Goal: Transaction & Acquisition: Purchase product/service

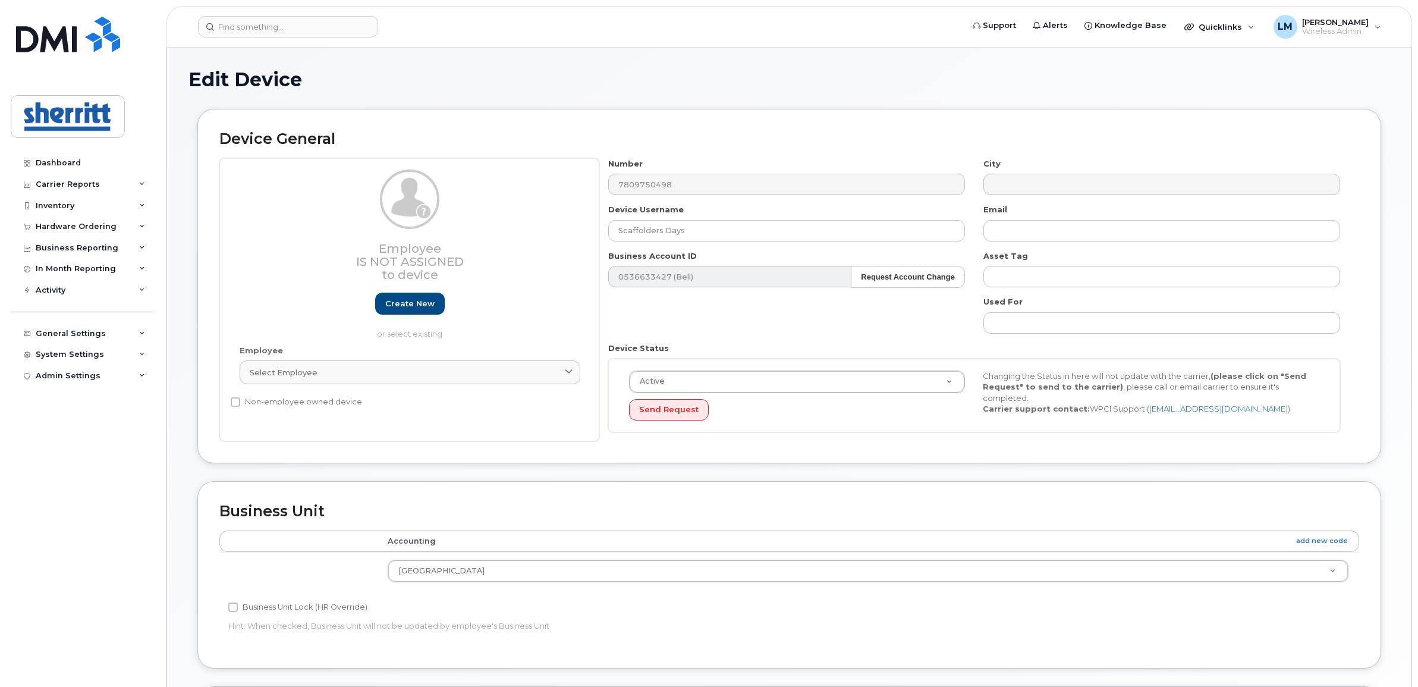
select select "5680457"
click at [88, 222] on div "Hardware Ordering" at bounding box center [83, 226] width 144 height 21
click at [74, 251] on div "Overview" at bounding box center [60, 248] width 39 height 11
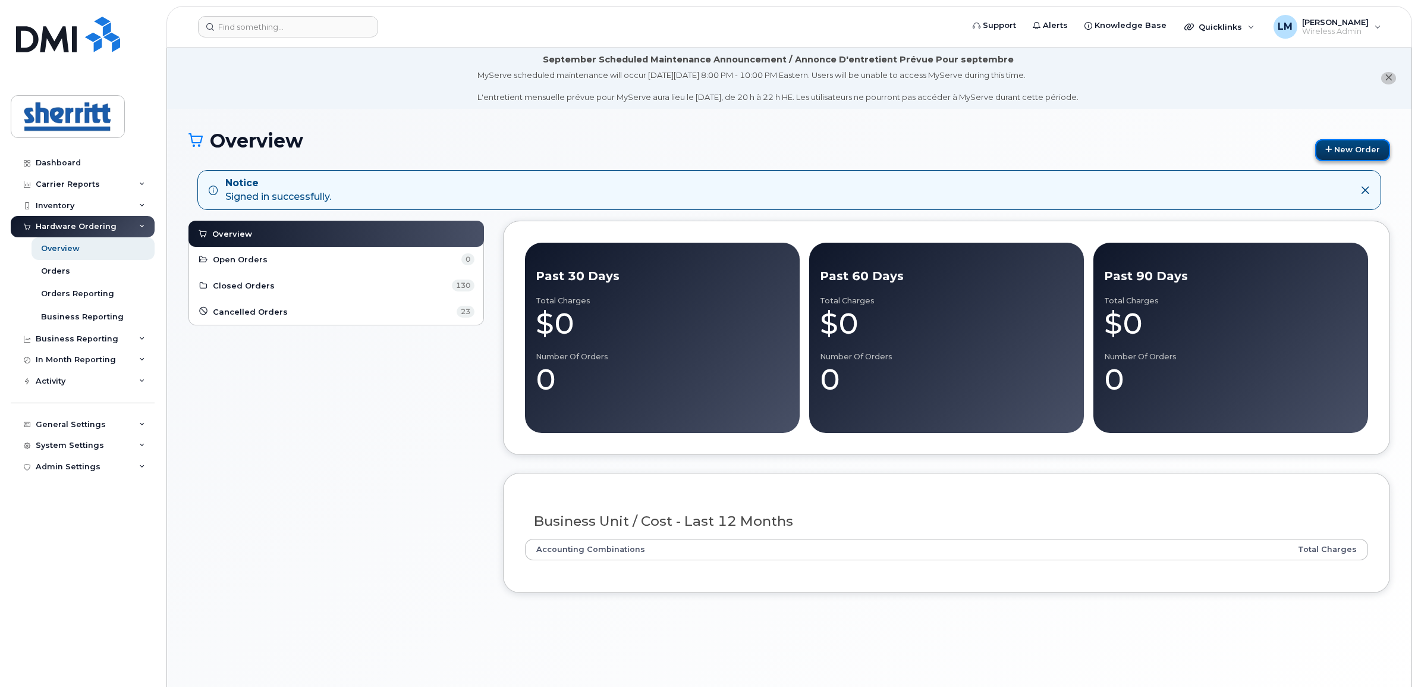
click at [1343, 152] on link "New Order" at bounding box center [1352, 150] width 75 height 22
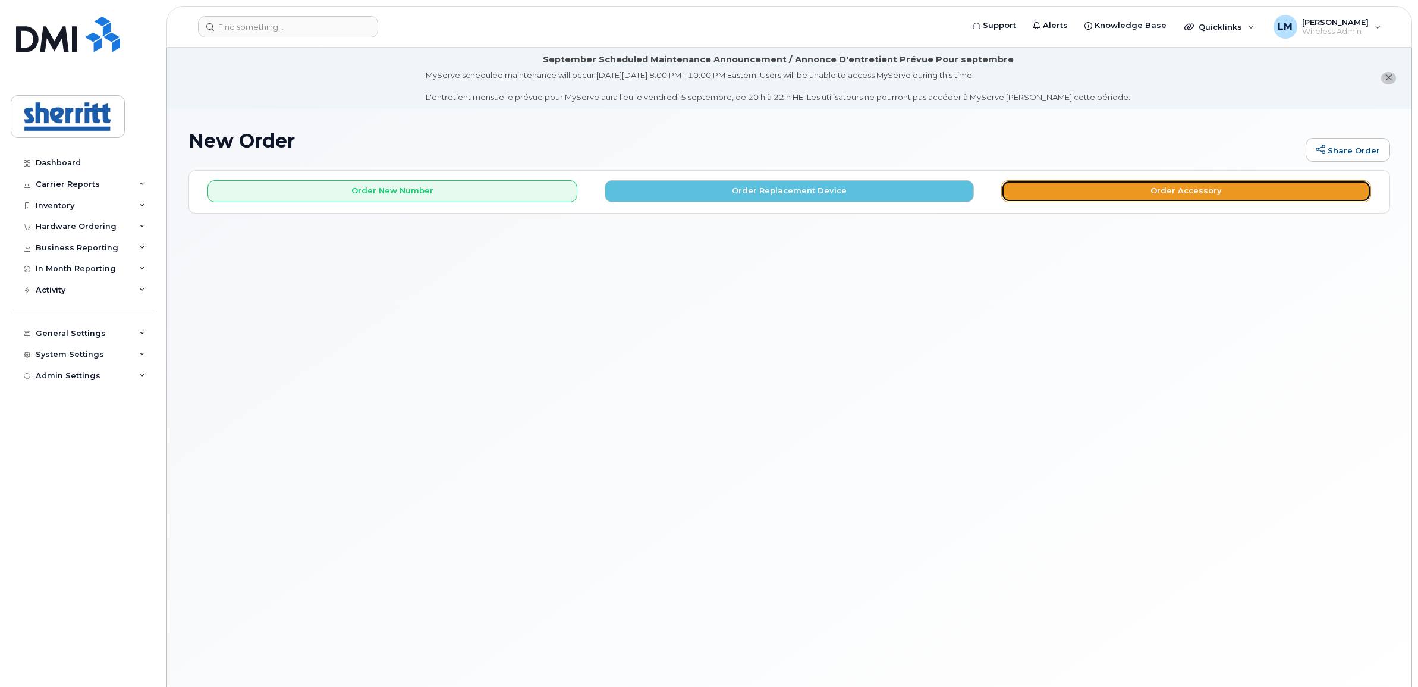
click at [1114, 194] on button "Order Accessory" at bounding box center [1186, 191] width 370 height 22
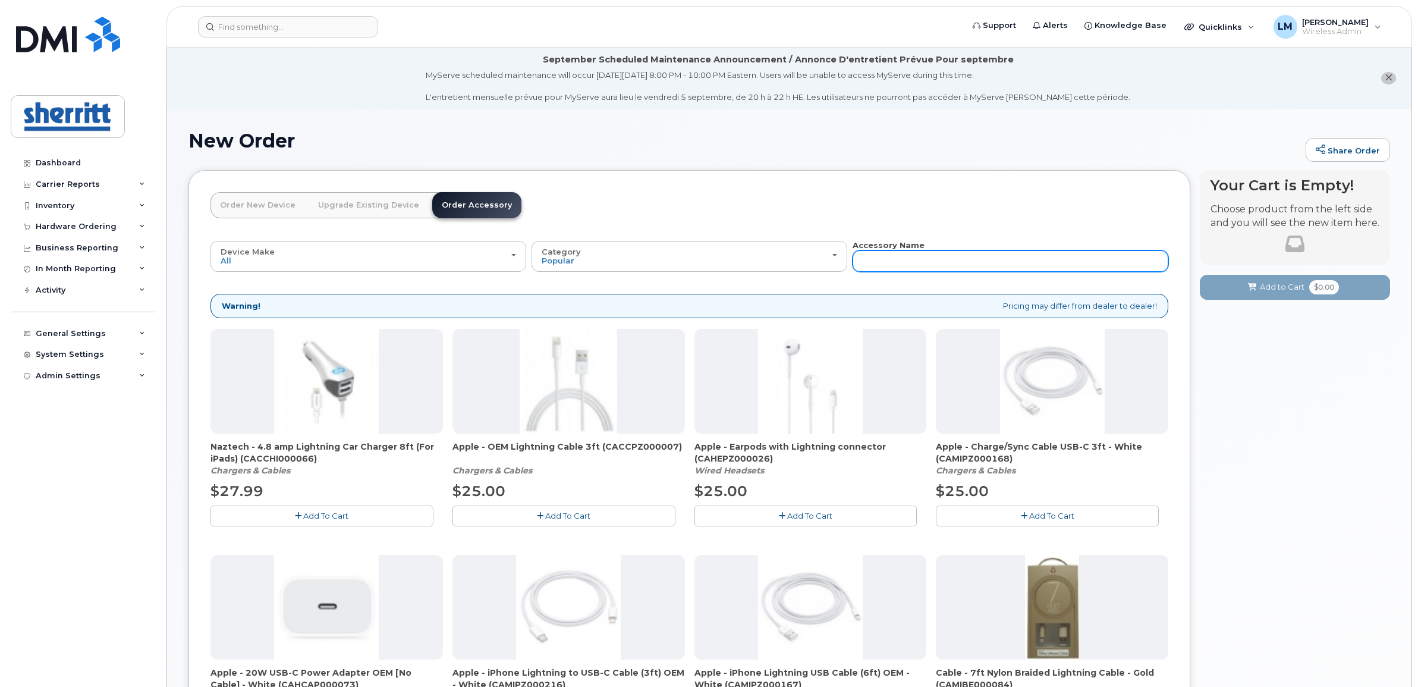
click at [919, 257] on input "text" at bounding box center [1011, 260] width 316 height 21
type input "otterbox"
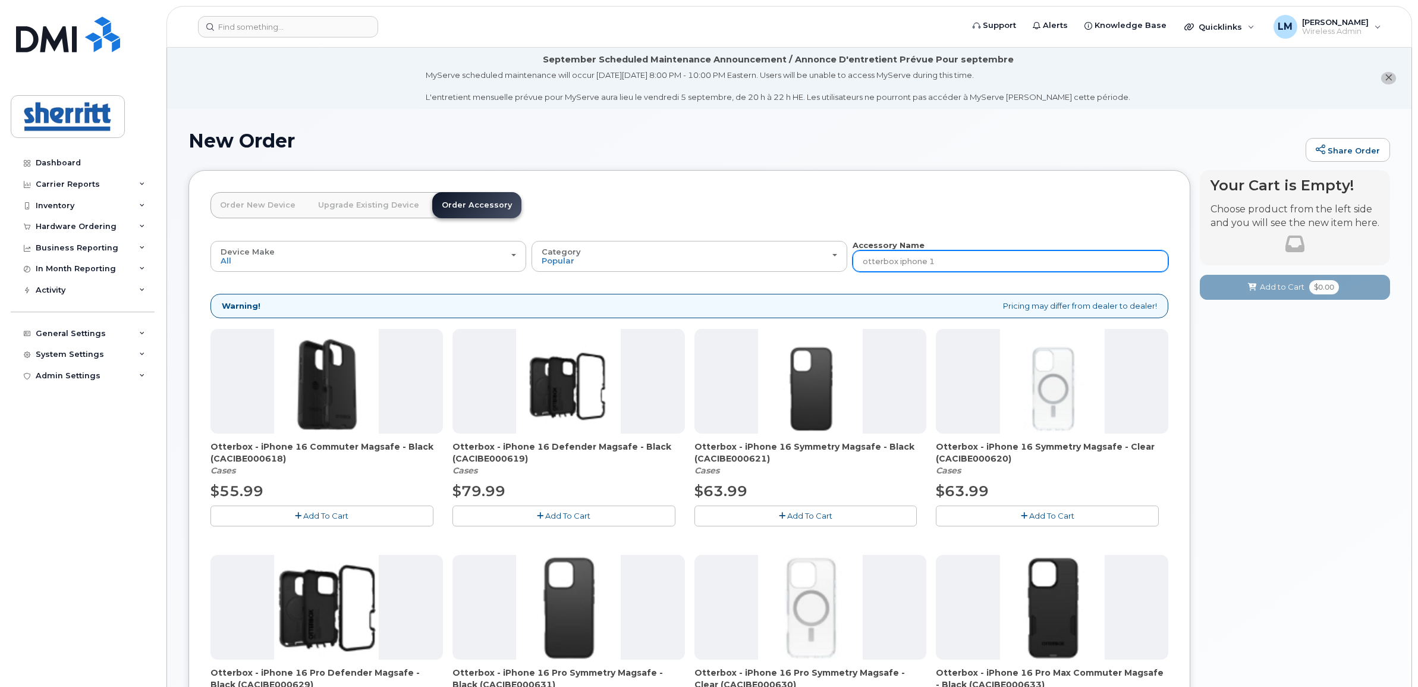
type input "otterbox iphone 14"
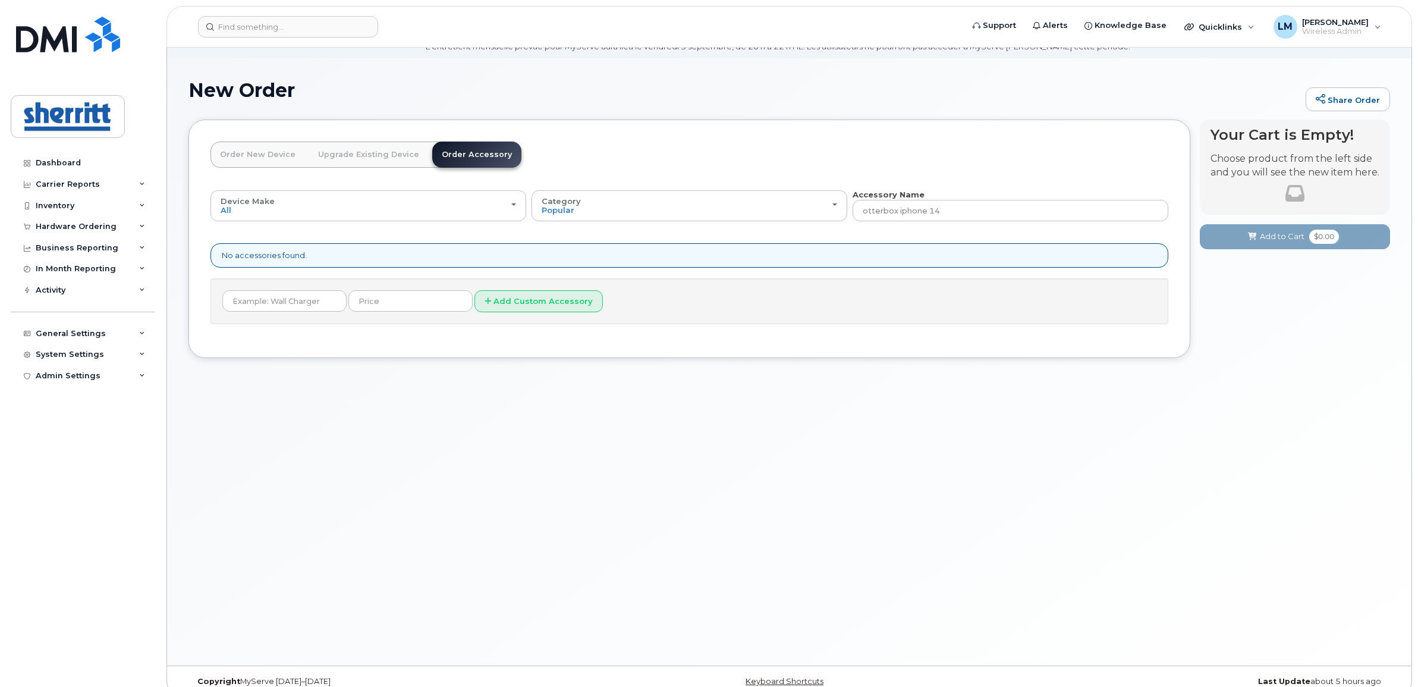
scroll to position [67, 0]
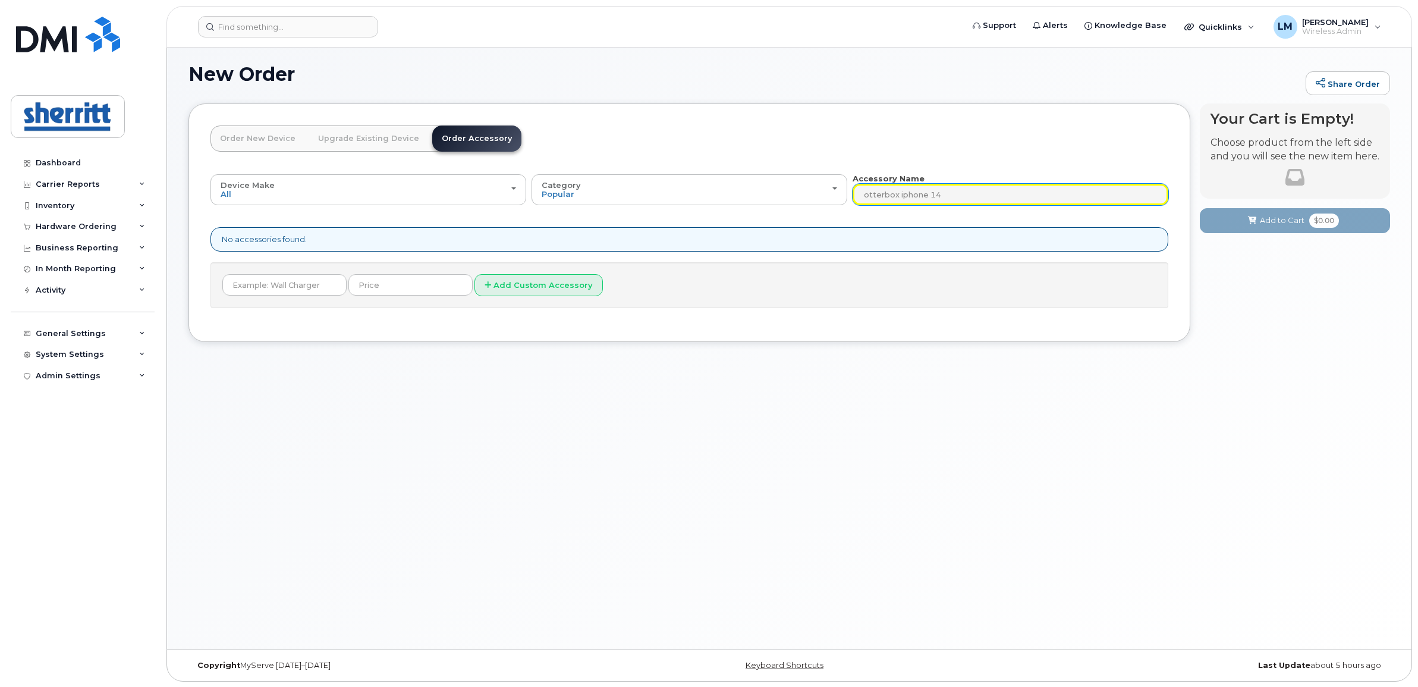
drag, startPoint x: 939, startPoint y: 195, endPoint x: 908, endPoint y: 200, distance: 31.9
click at [908, 200] on input "otterbox iphone 14" at bounding box center [1011, 194] width 316 height 21
drag, startPoint x: 948, startPoint y: 194, endPoint x: 901, endPoint y: 197, distance: 47.7
click at [901, 197] on input "otterbox iphone 14" at bounding box center [1011, 194] width 316 height 21
type input "otterbox 14"
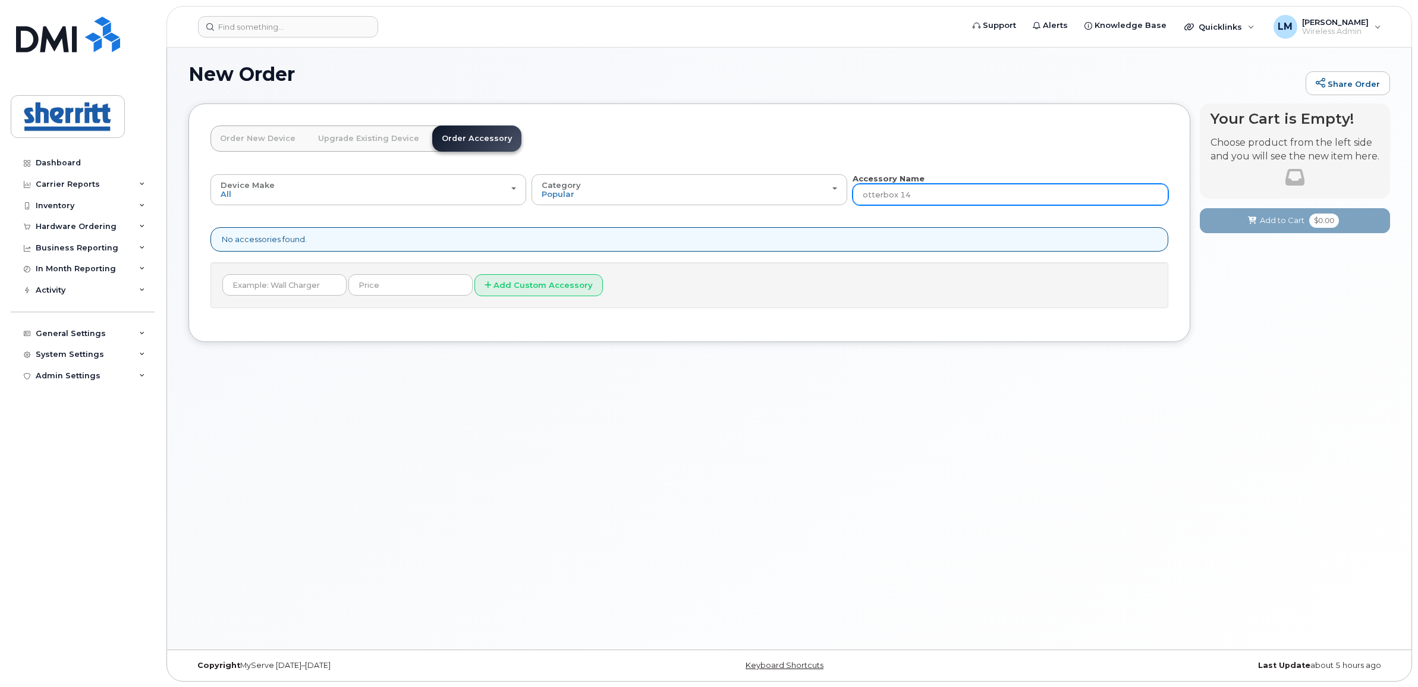
drag, startPoint x: 917, startPoint y: 194, endPoint x: 899, endPoint y: 197, distance: 18.7
click at [899, 197] on input "otterbox 14" at bounding box center [1011, 194] width 316 height 21
type input "otterbox"
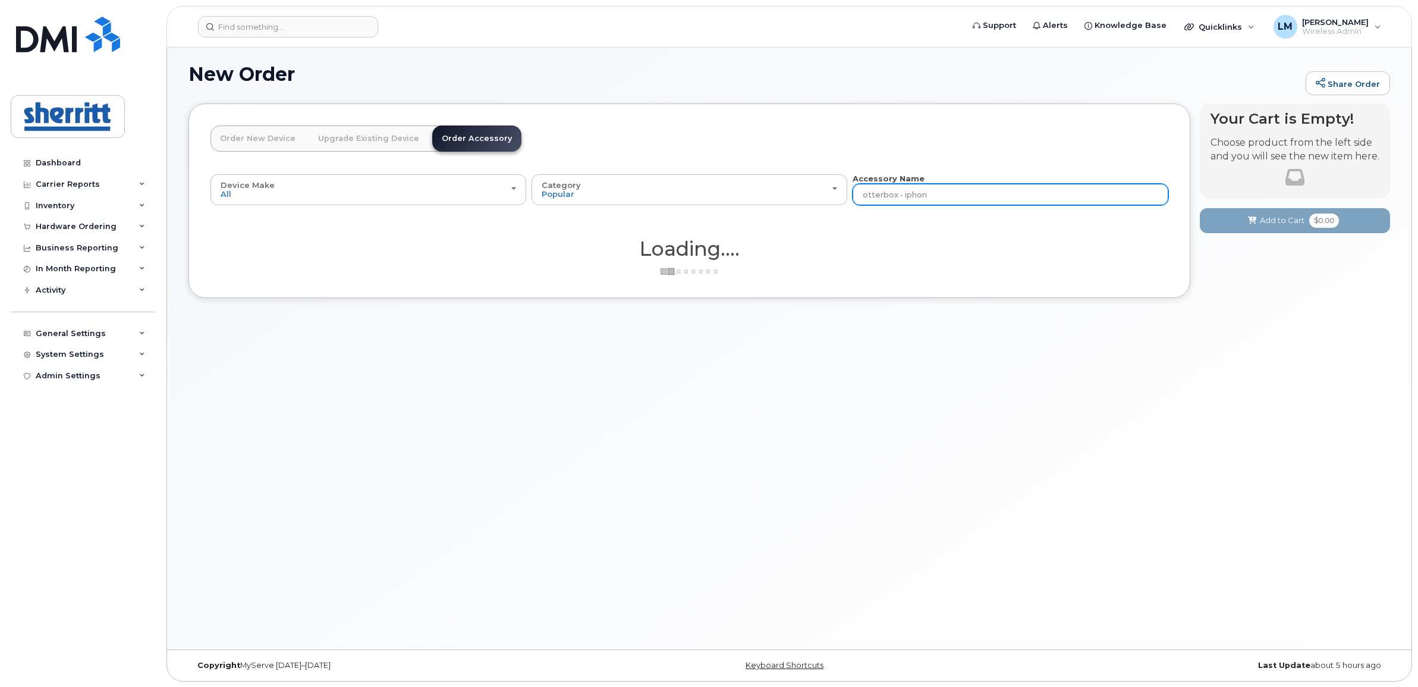
type input "otterbox - iphone"
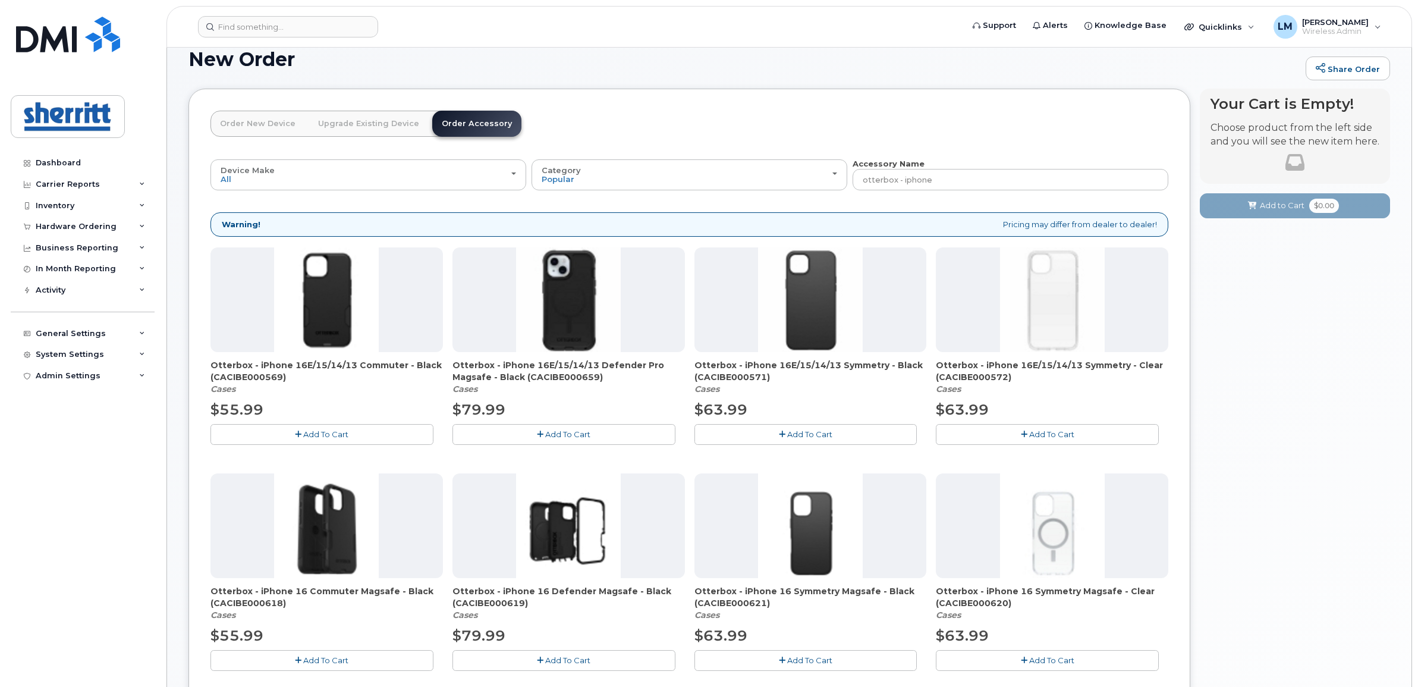
scroll to position [0, 0]
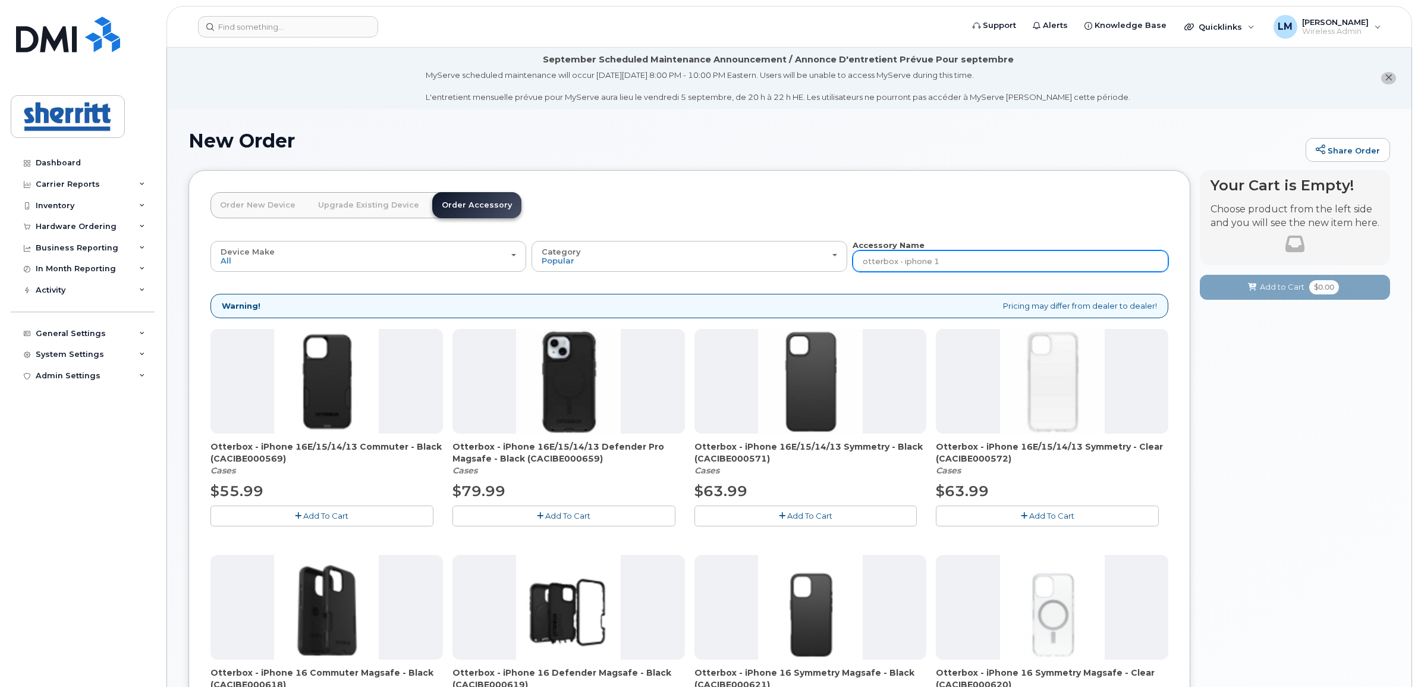
type input "otterbox - iphone 14"
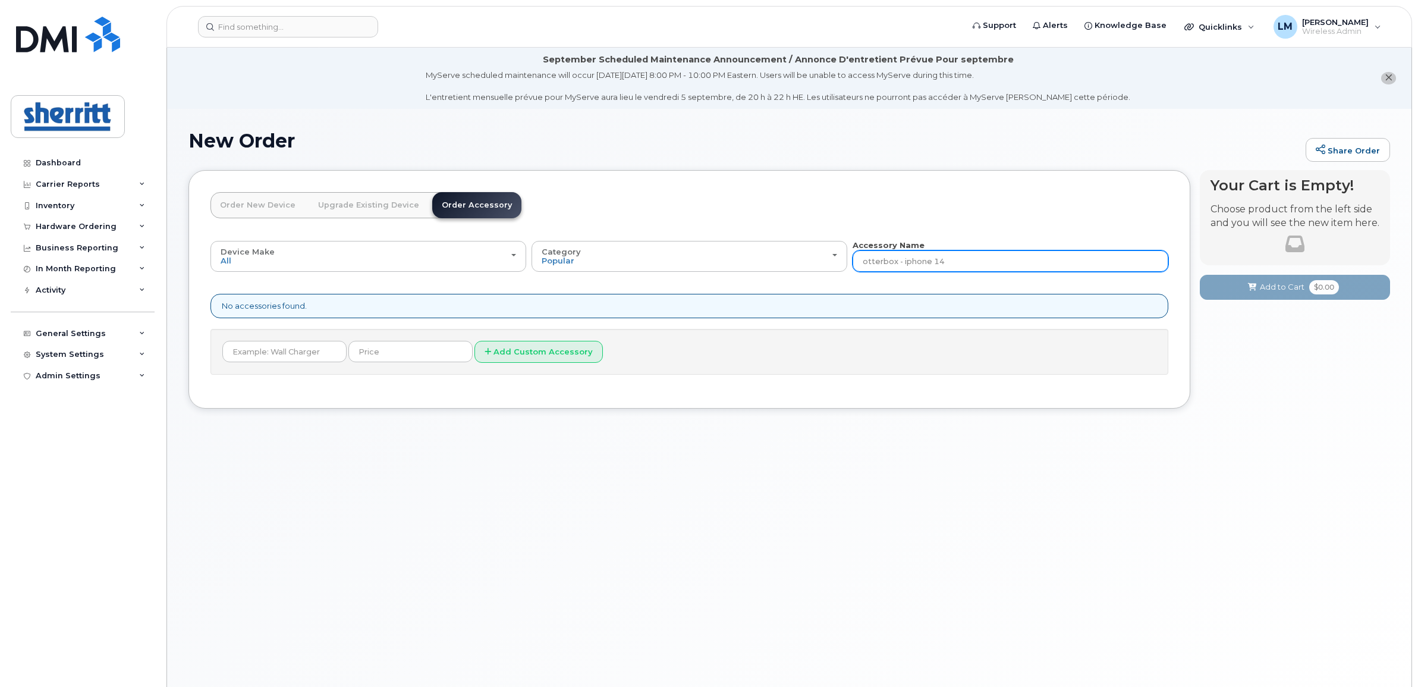
click at [977, 269] on input "otterbox - iphone 14" at bounding box center [1011, 260] width 316 height 21
type input "otterbox - iphone"
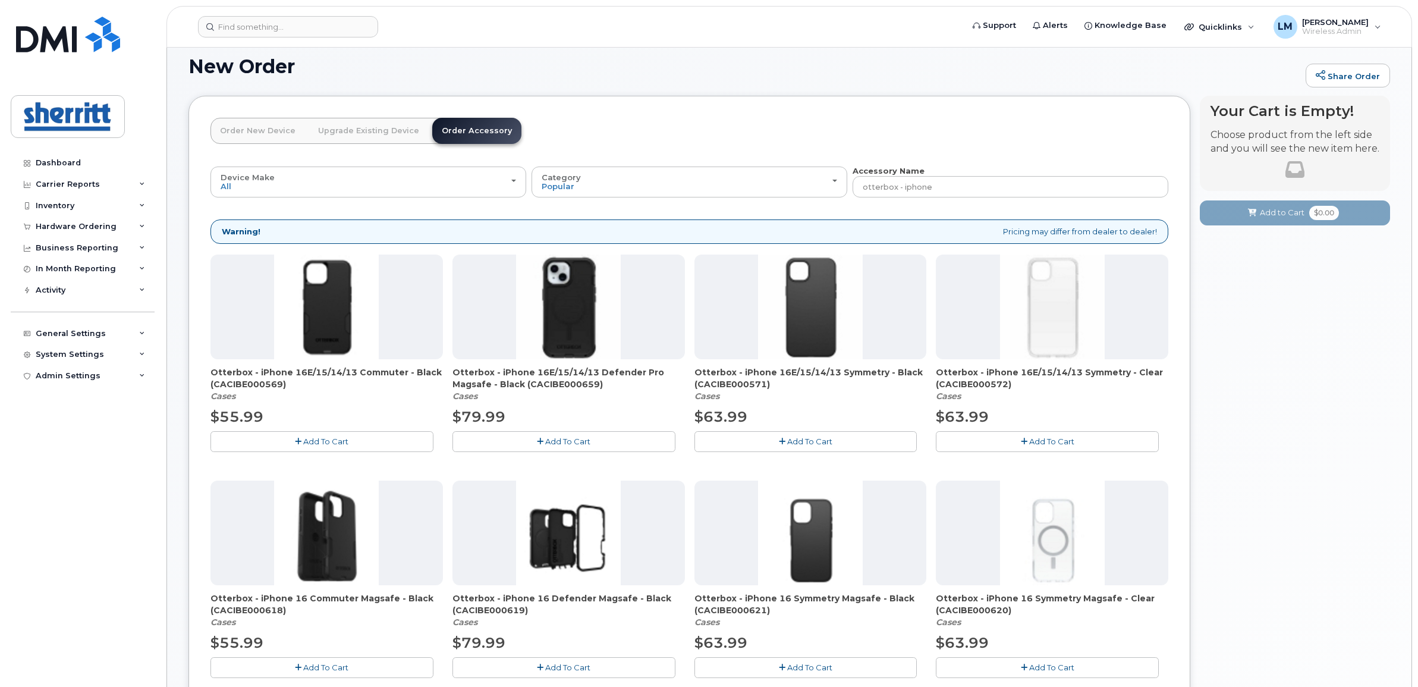
scroll to position [149, 0]
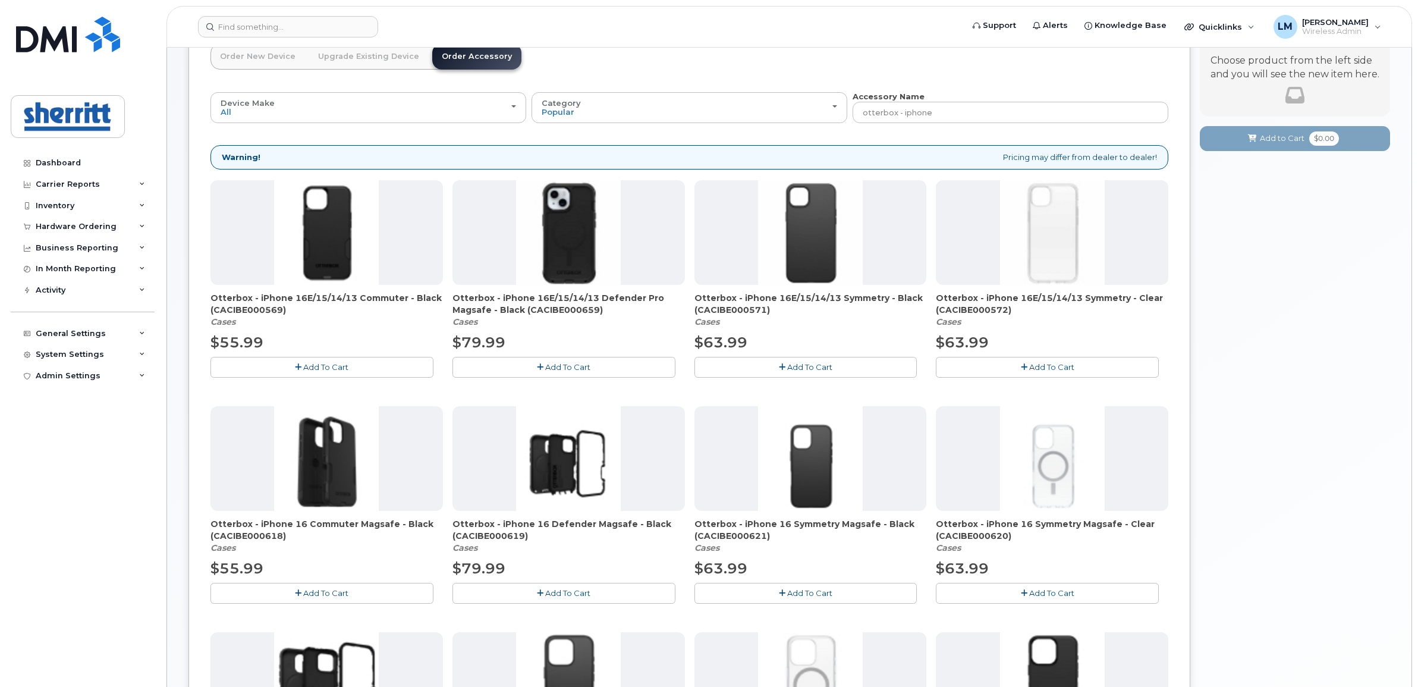
drag, startPoint x: 774, startPoint y: 300, endPoint x: 835, endPoint y: 309, distance: 61.9
click at [835, 308] on span "Otterbox - iPhone 16E/15/14/13 Symmetry - Black (CACIBE000571)" at bounding box center [810, 304] width 232 height 24
click at [835, 309] on span "Otterbox - iPhone 16E/15/14/13 Symmetry - Black (CACIBE000571)" at bounding box center [810, 304] width 232 height 24
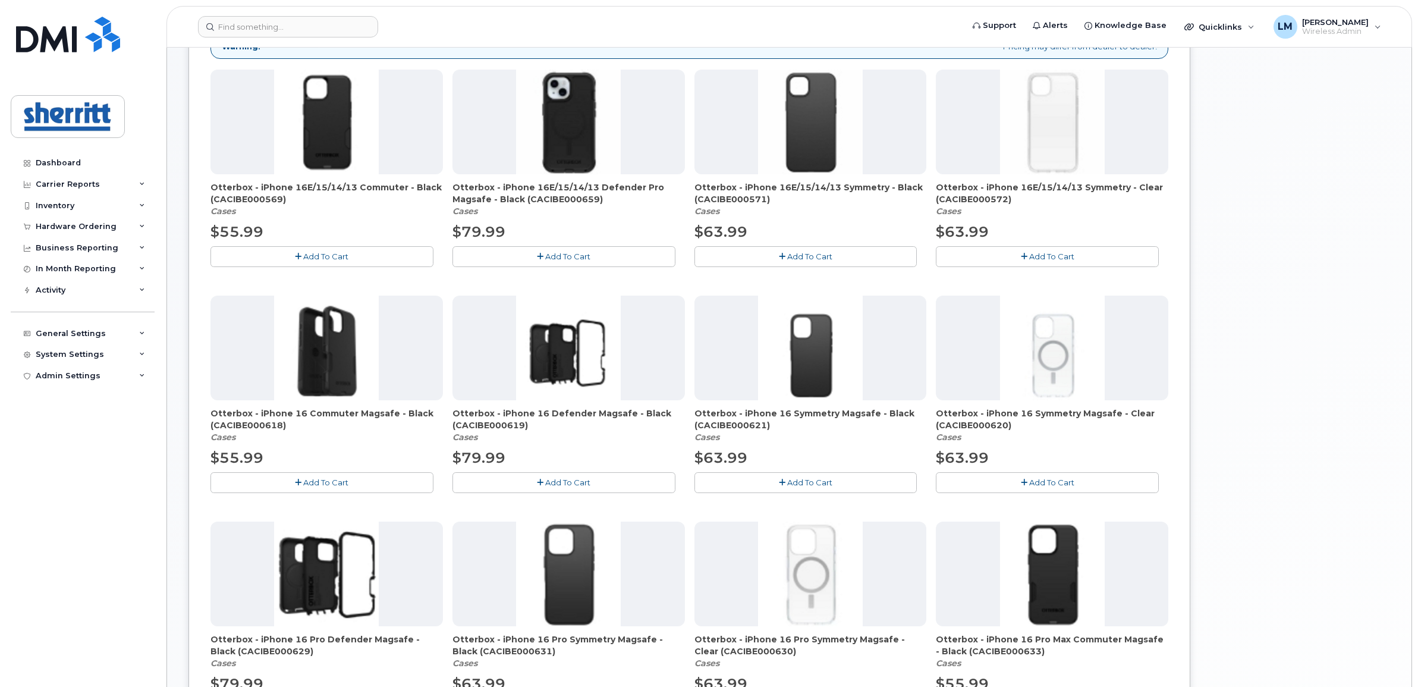
scroll to position [223, 0]
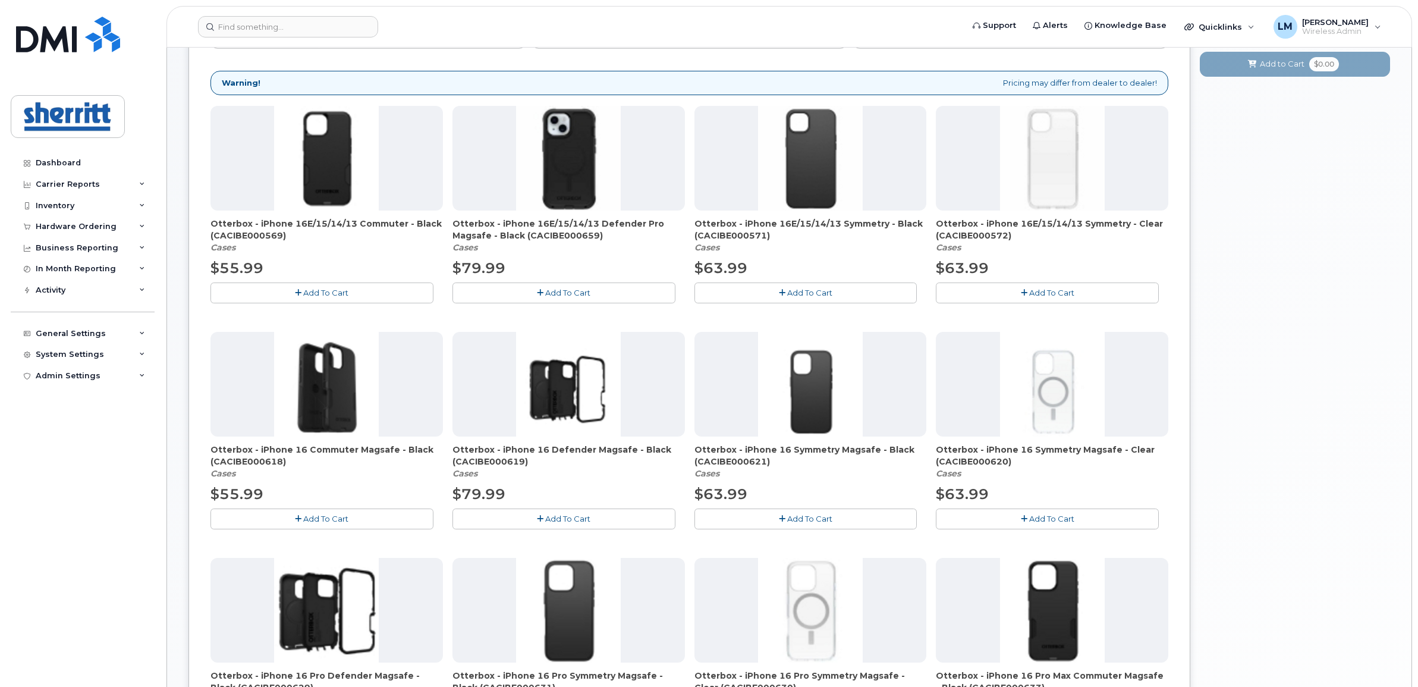
drag, startPoint x: 613, startPoint y: 236, endPoint x: 455, endPoint y: 228, distance: 157.8
click at [455, 228] on span "Otterbox - iPhone 16E/15/14/13 Defender Pro Magsafe - Black (CACIBE000659)" at bounding box center [568, 230] width 232 height 24
drag, startPoint x: 455, startPoint y: 228, endPoint x: 562, endPoint y: 237, distance: 106.8
click at [561, 237] on span "Otterbox - iPhone 16E/15/14/13 Defender Pro Magsafe - Black (CACIBE000659)" at bounding box center [568, 230] width 232 height 24
click at [636, 262] on div "$79.99" at bounding box center [568, 268] width 232 height 20
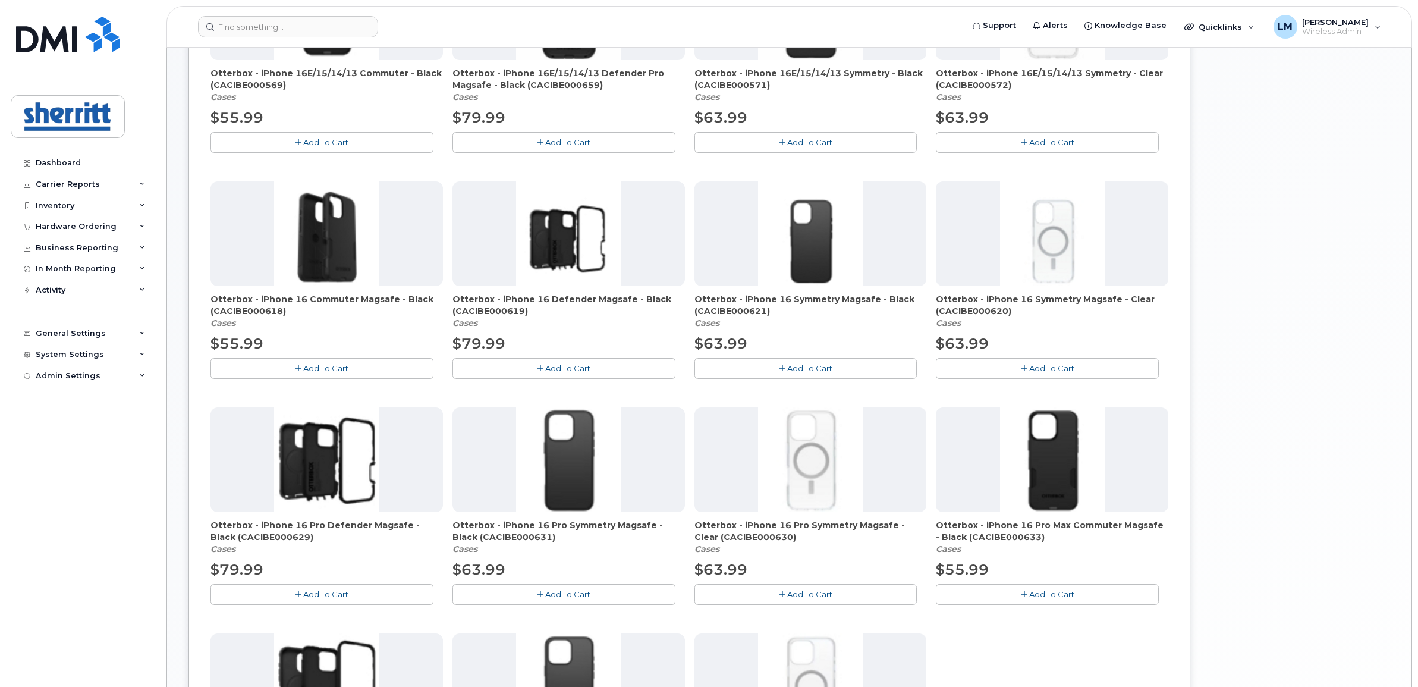
scroll to position [297, 0]
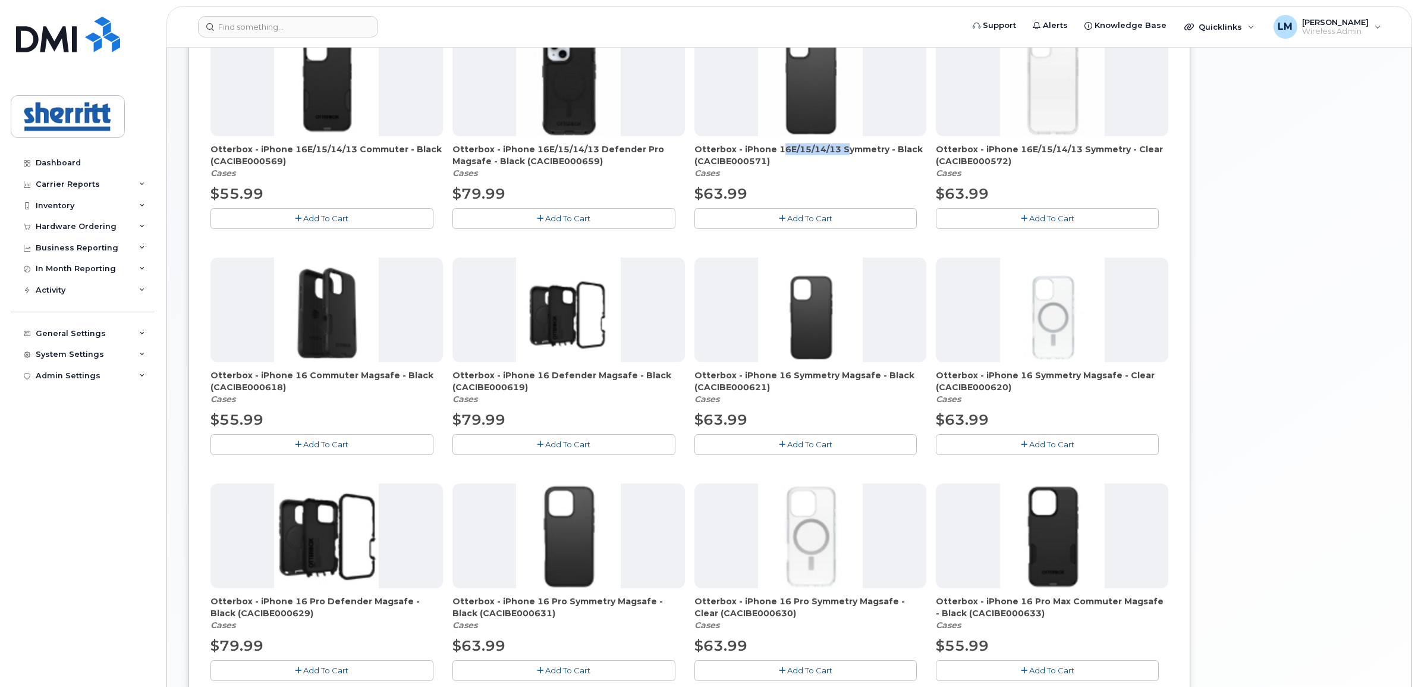
drag, startPoint x: 774, startPoint y: 147, endPoint x: 840, endPoint y: 149, distance: 66.0
click at [840, 149] on span "Otterbox - iPhone 16E/15/14/13 Symmetry - Black (CACIBE000571)" at bounding box center [810, 155] width 232 height 24
drag, startPoint x: 840, startPoint y: 149, endPoint x: 831, endPoint y: 173, distance: 26.0
click at [831, 173] on div "Otterbox - iPhone 16E/15/14/13 Symmetry - Black (CACIBE000571) Cases" at bounding box center [810, 161] width 232 height 36
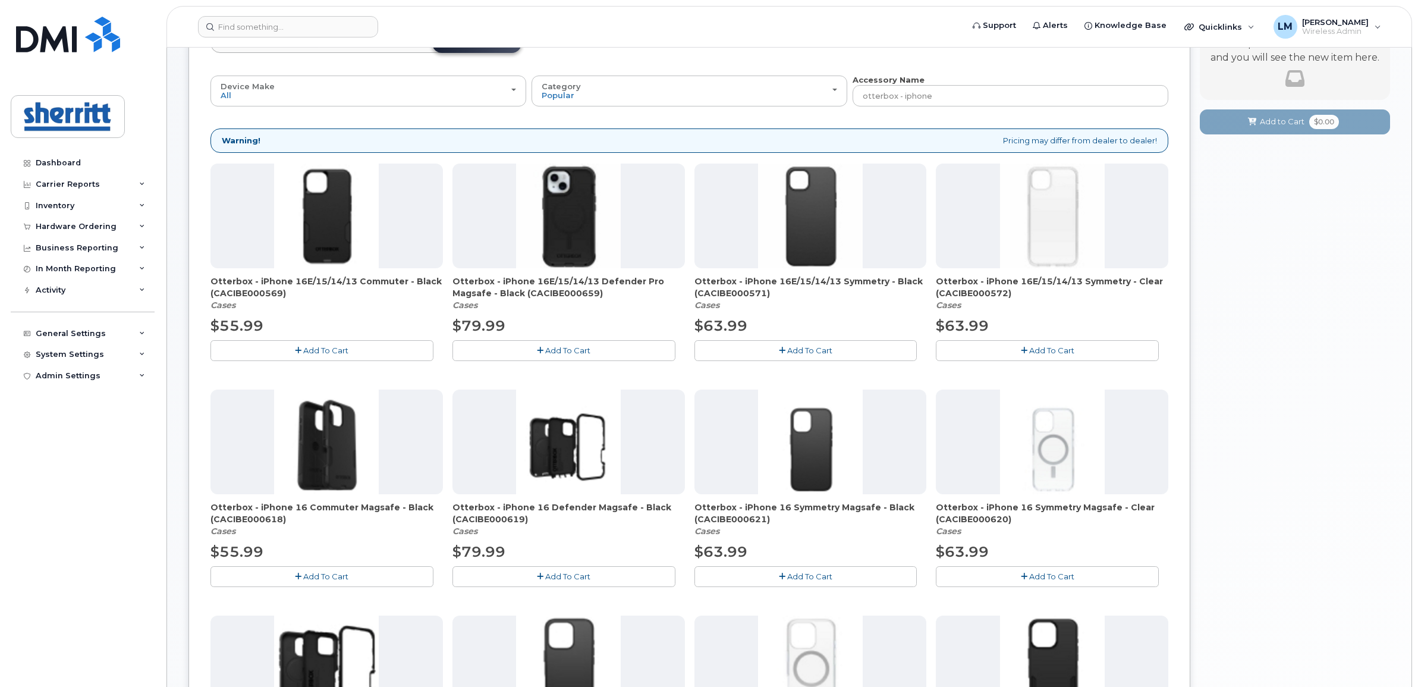
scroll to position [149, 0]
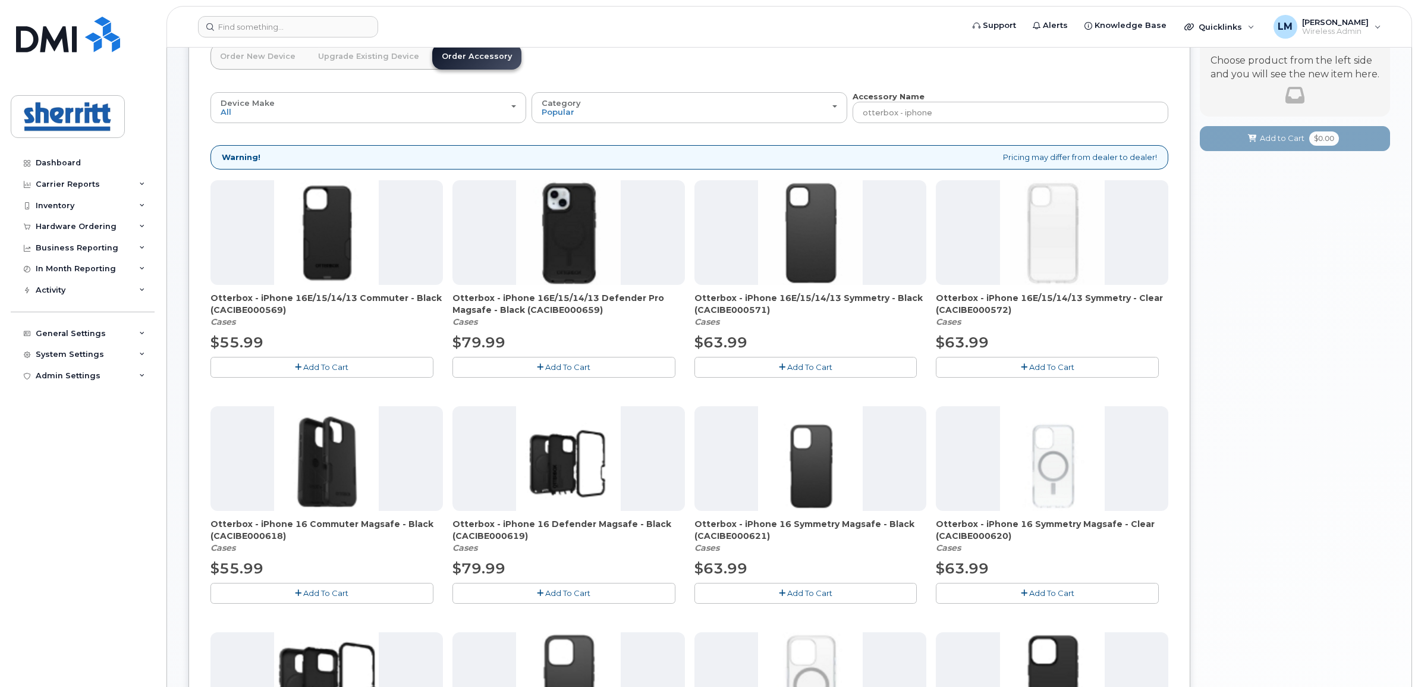
click at [555, 248] on img at bounding box center [568, 232] width 105 height 105
click at [559, 364] on span "Add To Cart" at bounding box center [567, 367] width 45 height 10
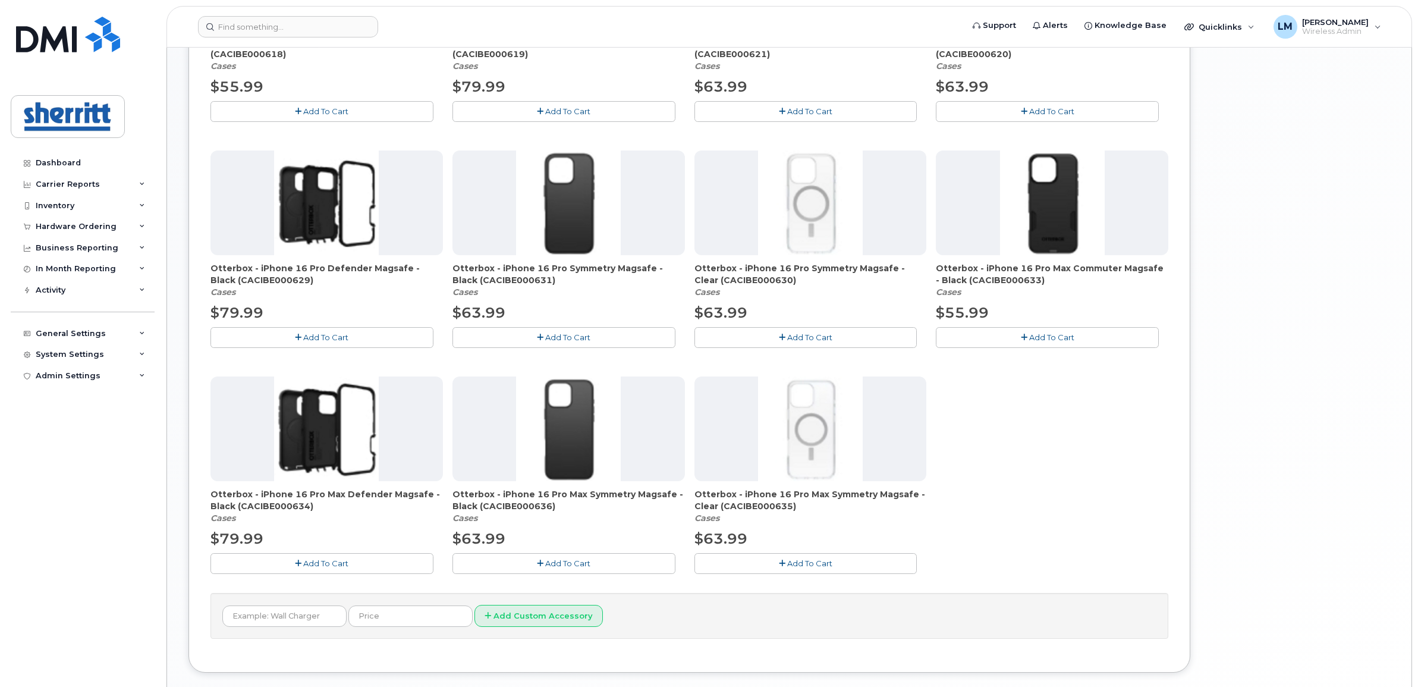
scroll to position [696, 0]
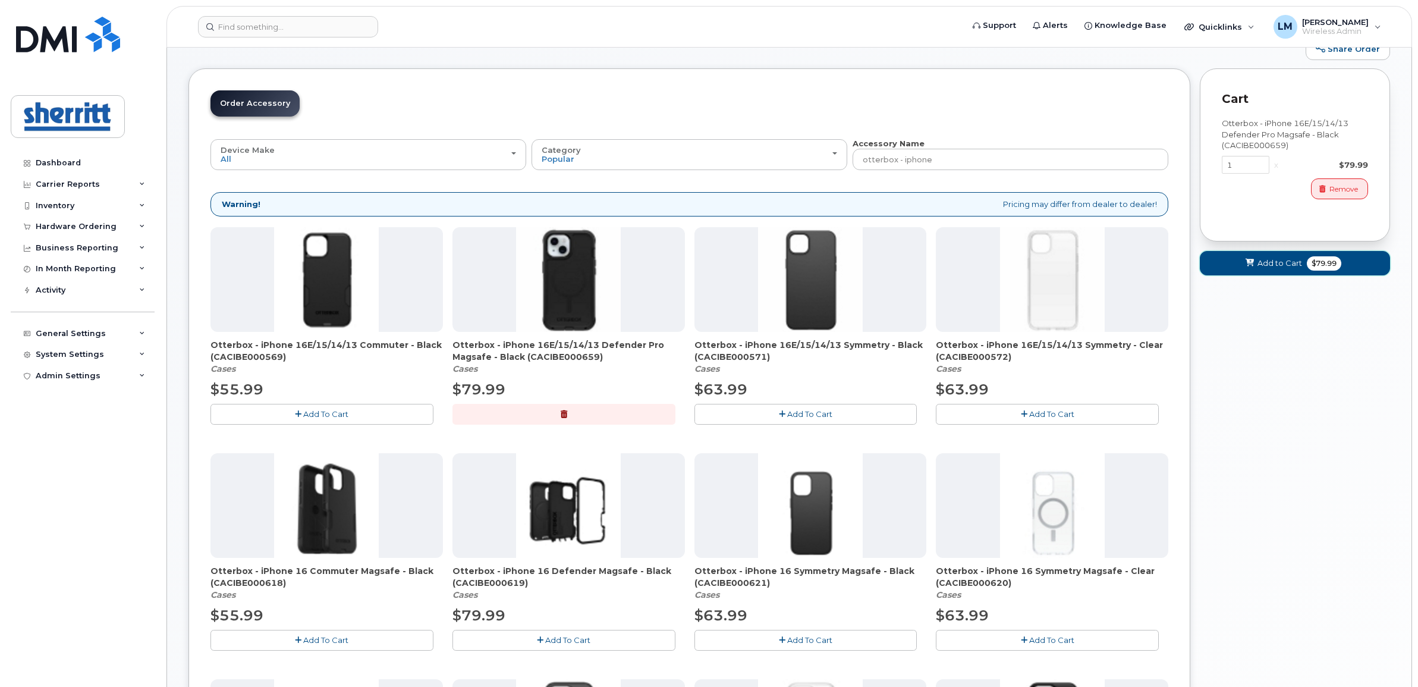
click at [1270, 269] on button "Add to Cart $79.99" at bounding box center [1295, 263] width 190 height 24
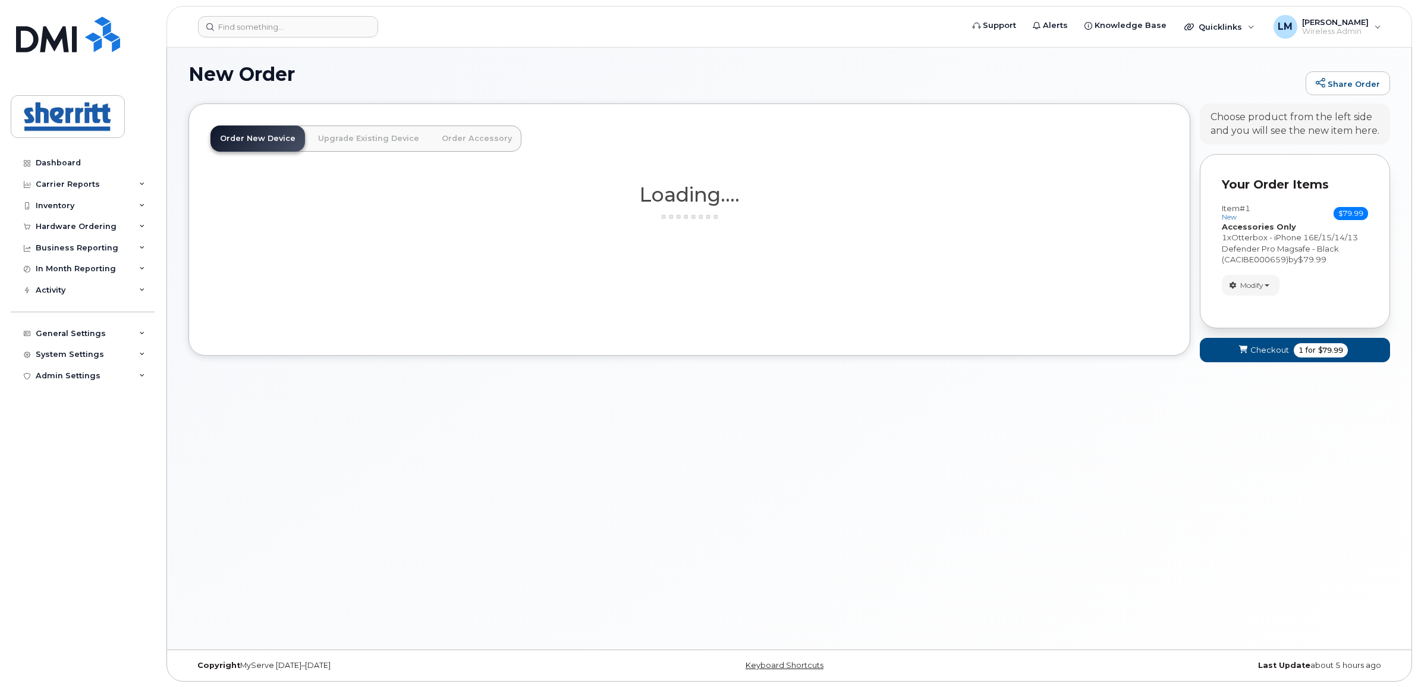
scroll to position [102, 0]
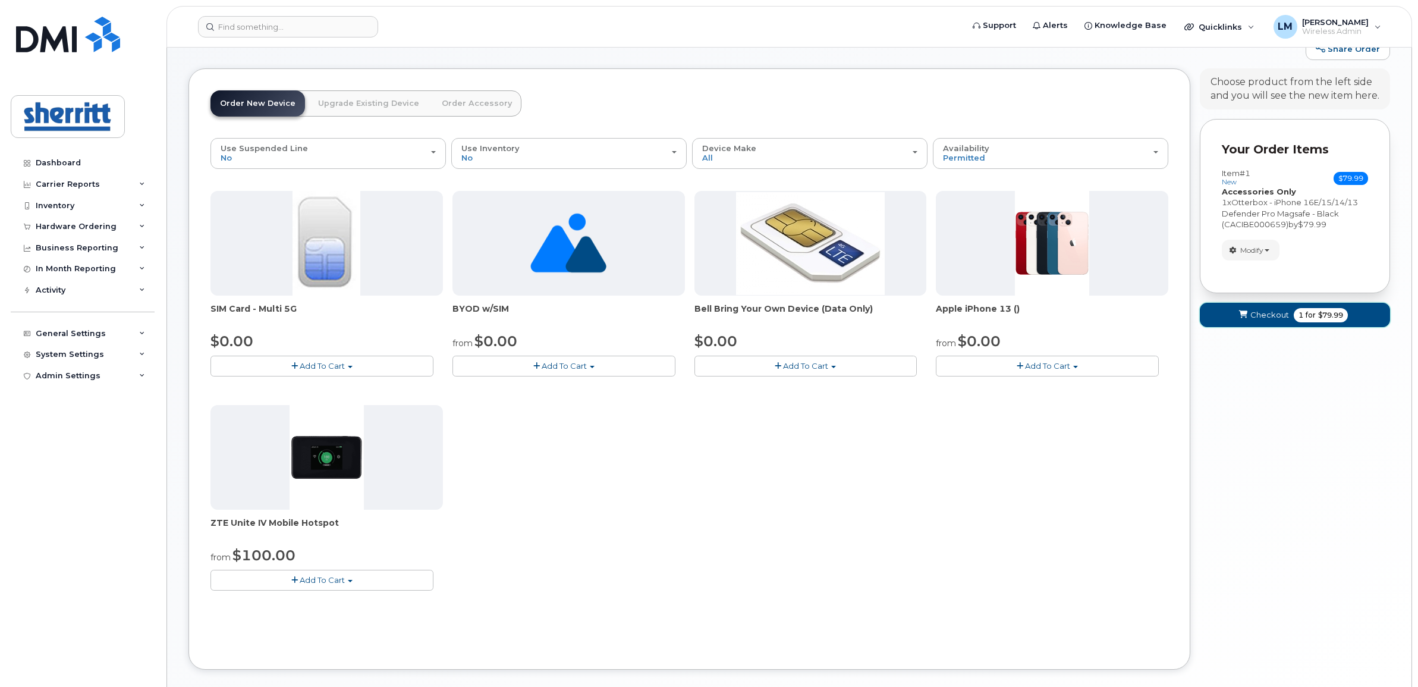
click at [1249, 324] on button "Checkout 1 for $79.99" at bounding box center [1295, 315] width 190 height 24
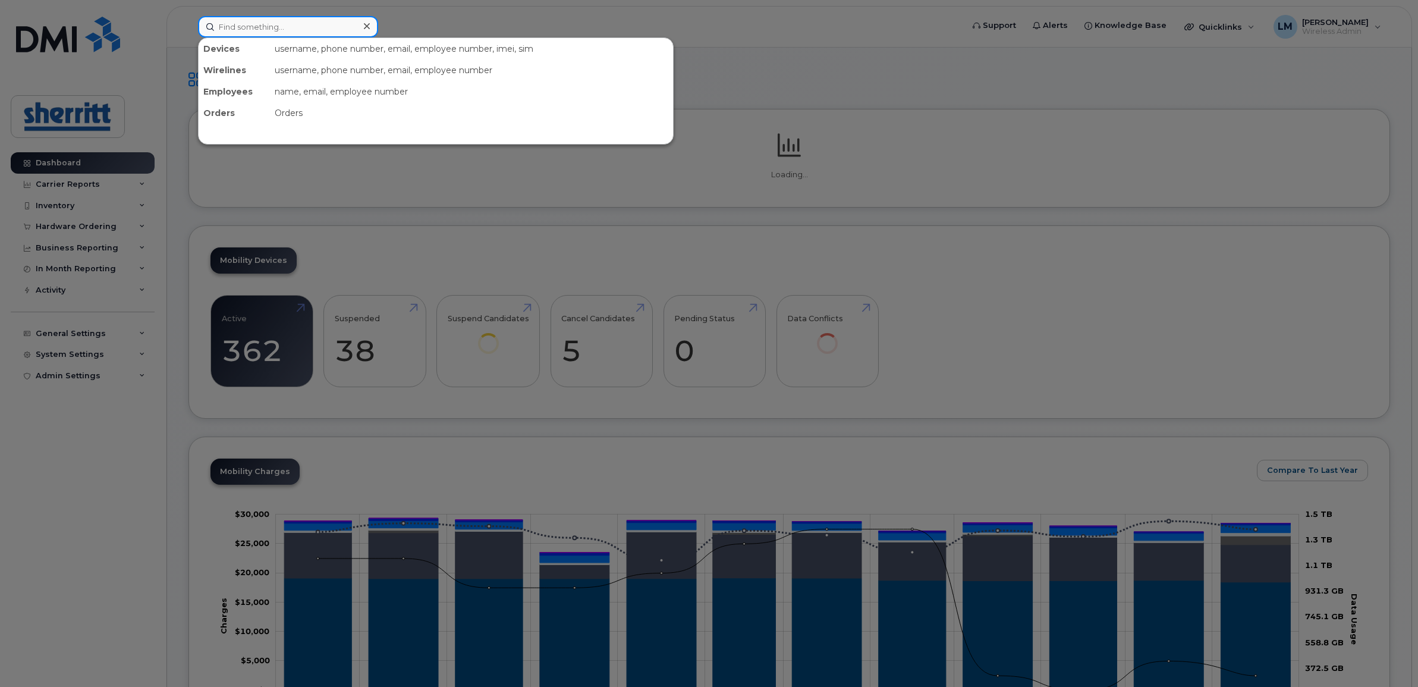
click at [293, 32] on input at bounding box center [288, 26] width 180 height 21
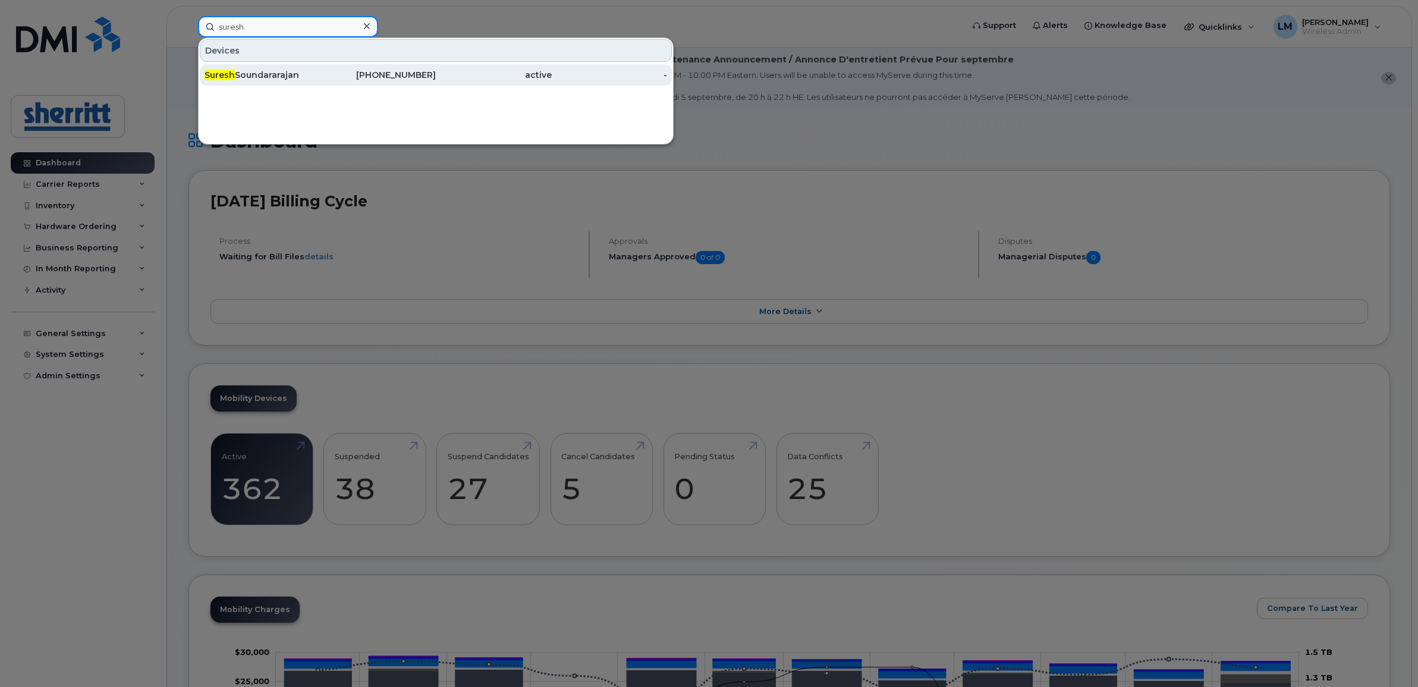
type input "suresh"
click at [436, 68] on div "780-490-8573" at bounding box center [494, 74] width 116 height 21
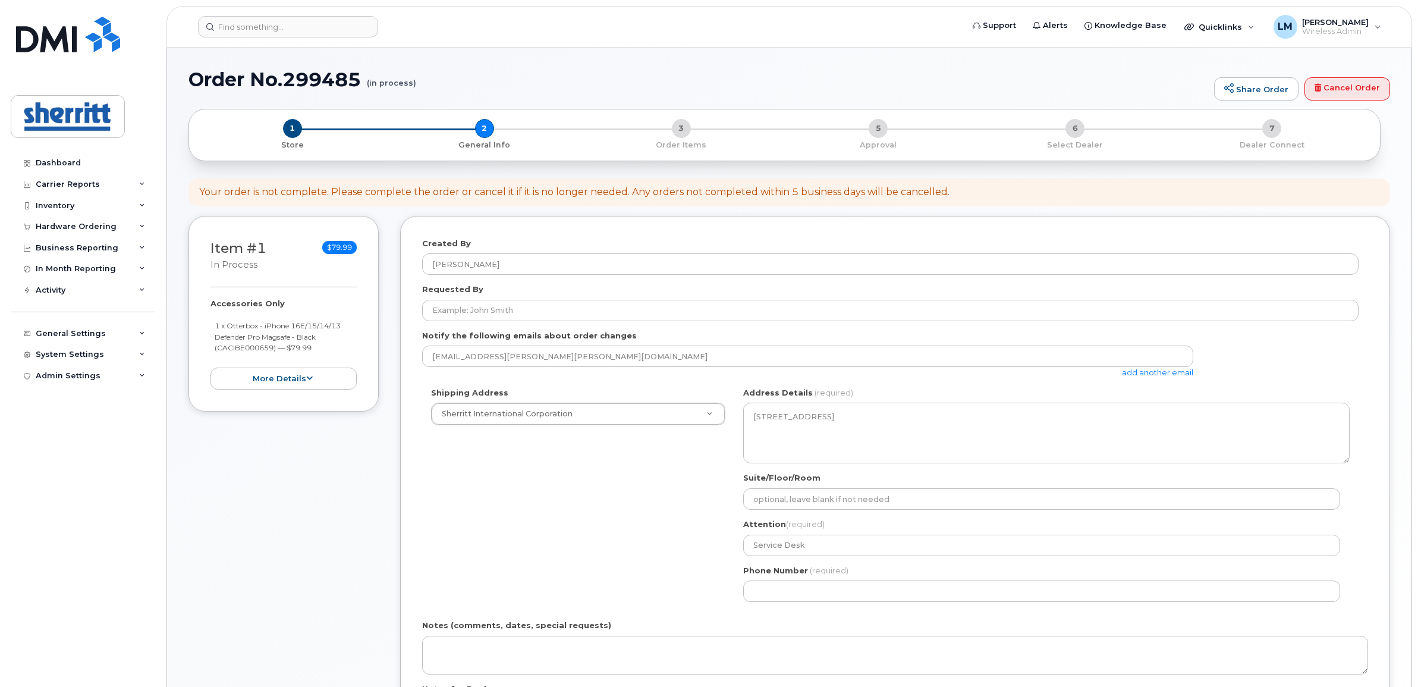
select select
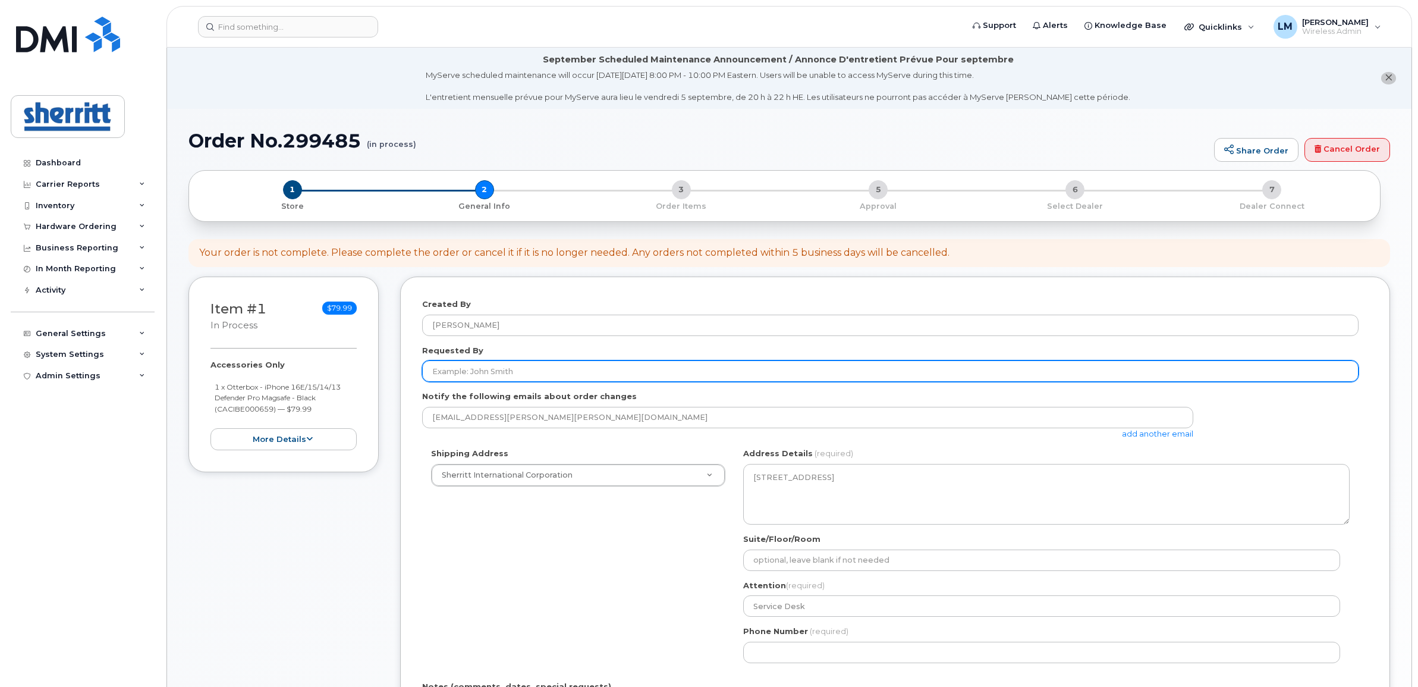
click at [505, 367] on input "Requested By" at bounding box center [890, 370] width 936 height 21
type input "l"
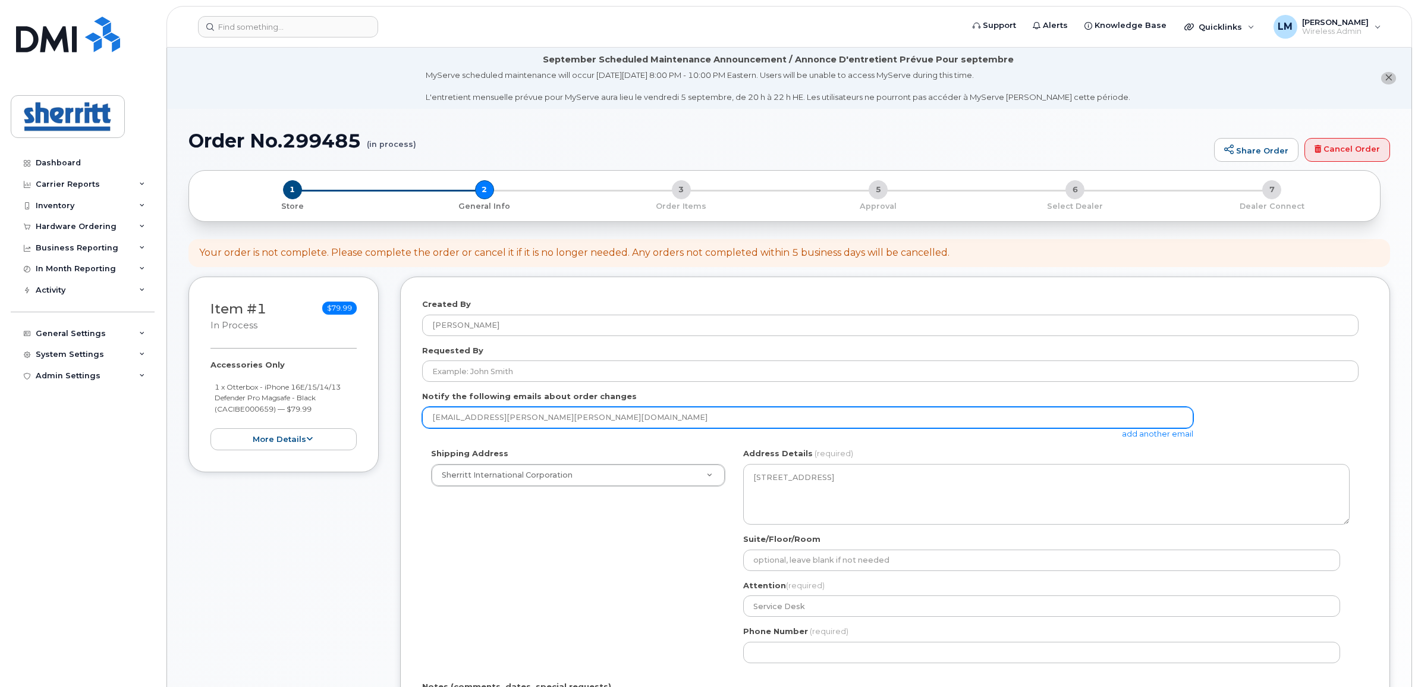
drag, startPoint x: 579, startPoint y: 415, endPoint x: 388, endPoint y: 424, distance: 191.1
click at [388, 424] on div "Item #1 in process $79.99 Accessories Only 1 x Otterbox - iPhone 16E/15/14/13 D…" at bounding box center [789, 572] width 1202 height 593
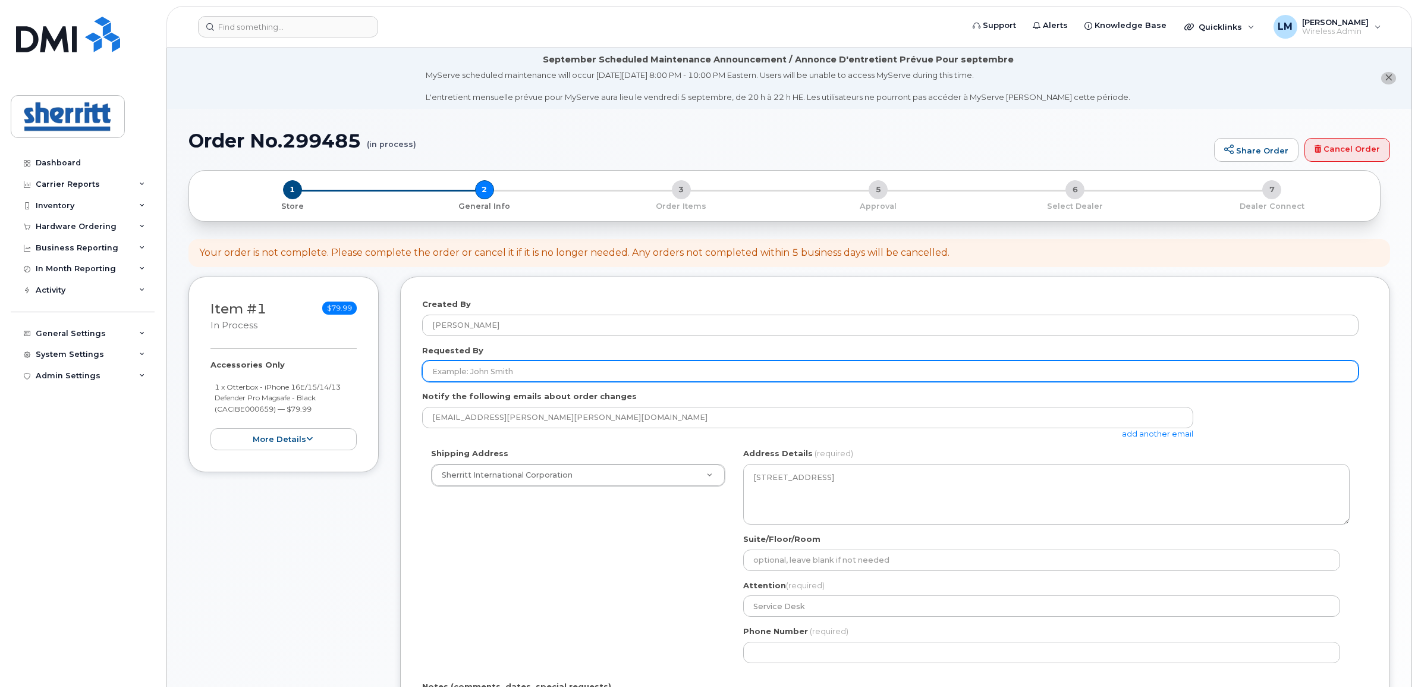
click at [470, 378] on input "Requested By" at bounding box center [890, 370] width 936 height 21
paste input "[EMAIL_ADDRESS][PERSON_NAME][PERSON_NAME][DOMAIN_NAME]"
drag, startPoint x: 574, startPoint y: 370, endPoint x: 504, endPoint y: 373, distance: 70.2
click at [504, 373] on input "[EMAIL_ADDRESS][PERSON_NAME][PERSON_NAME][DOMAIN_NAME]" at bounding box center [890, 370] width 936 height 21
click at [453, 373] on input "luke.middlebrook" at bounding box center [890, 370] width 936 height 21
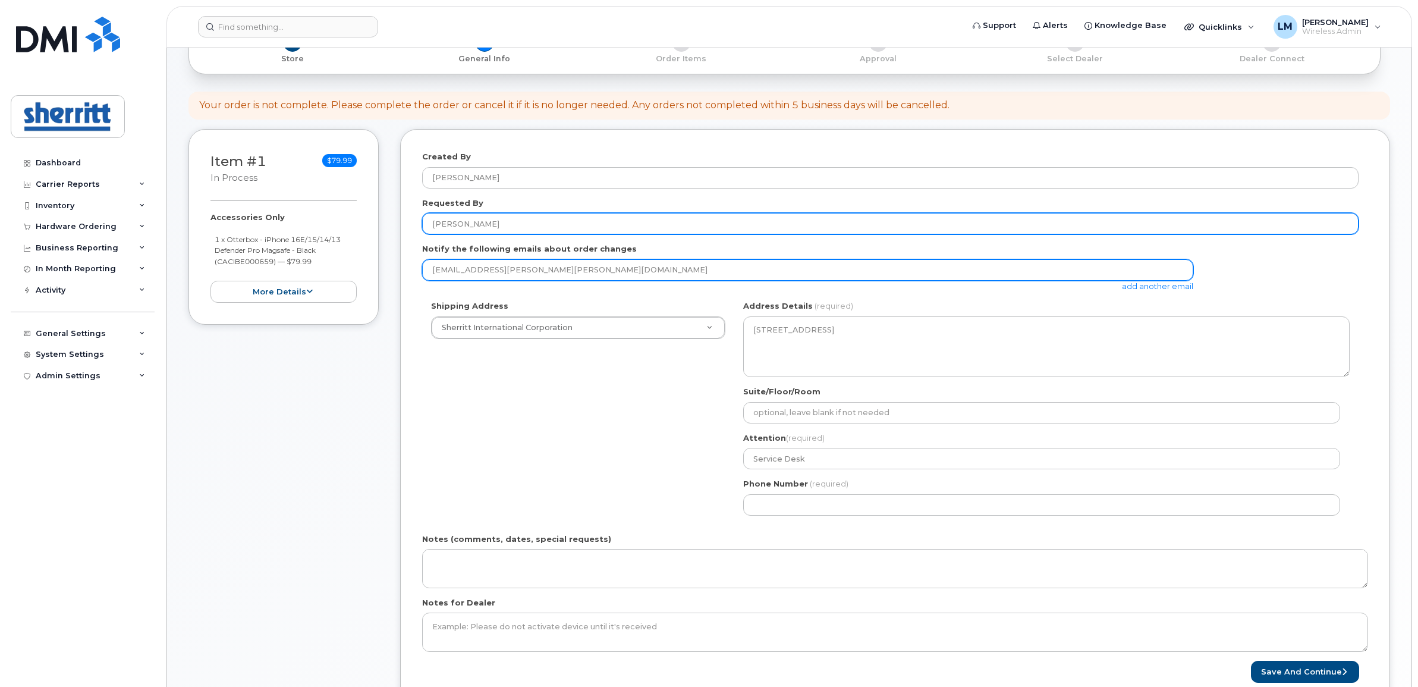
scroll to position [149, 0]
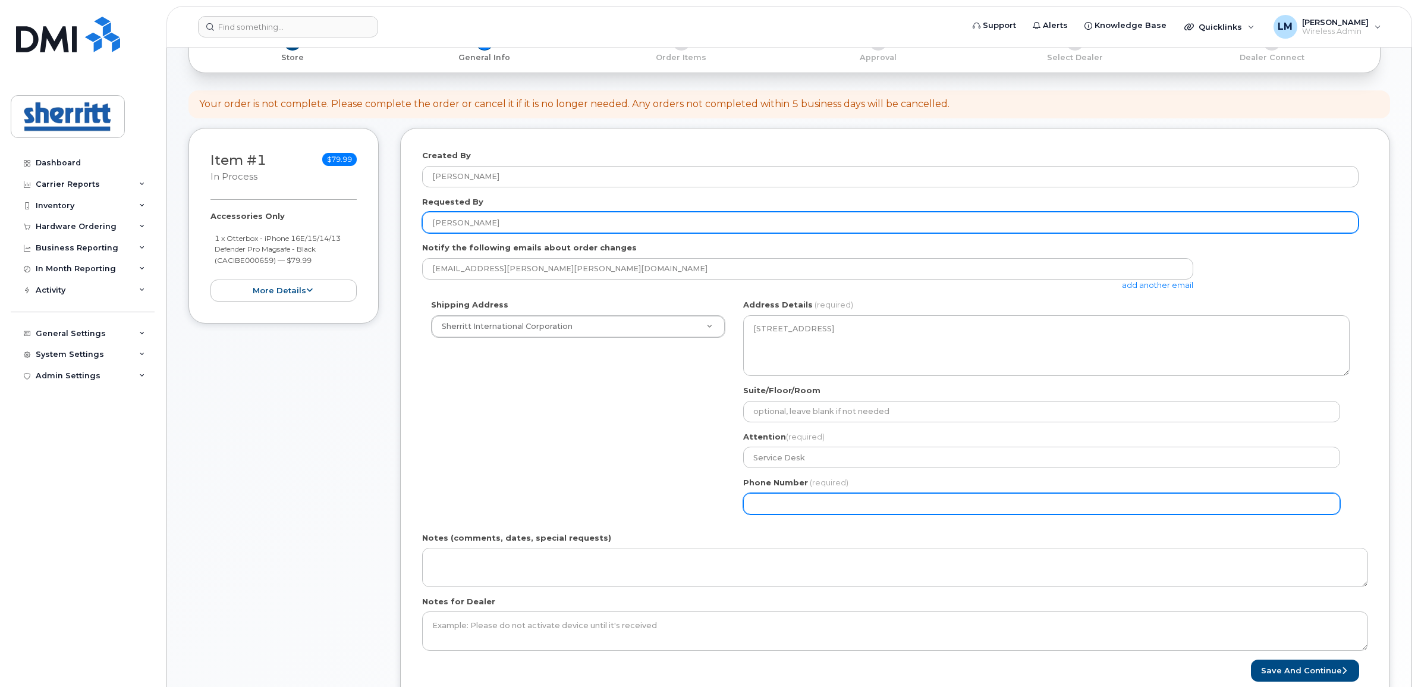
type input "luke middlebrook"
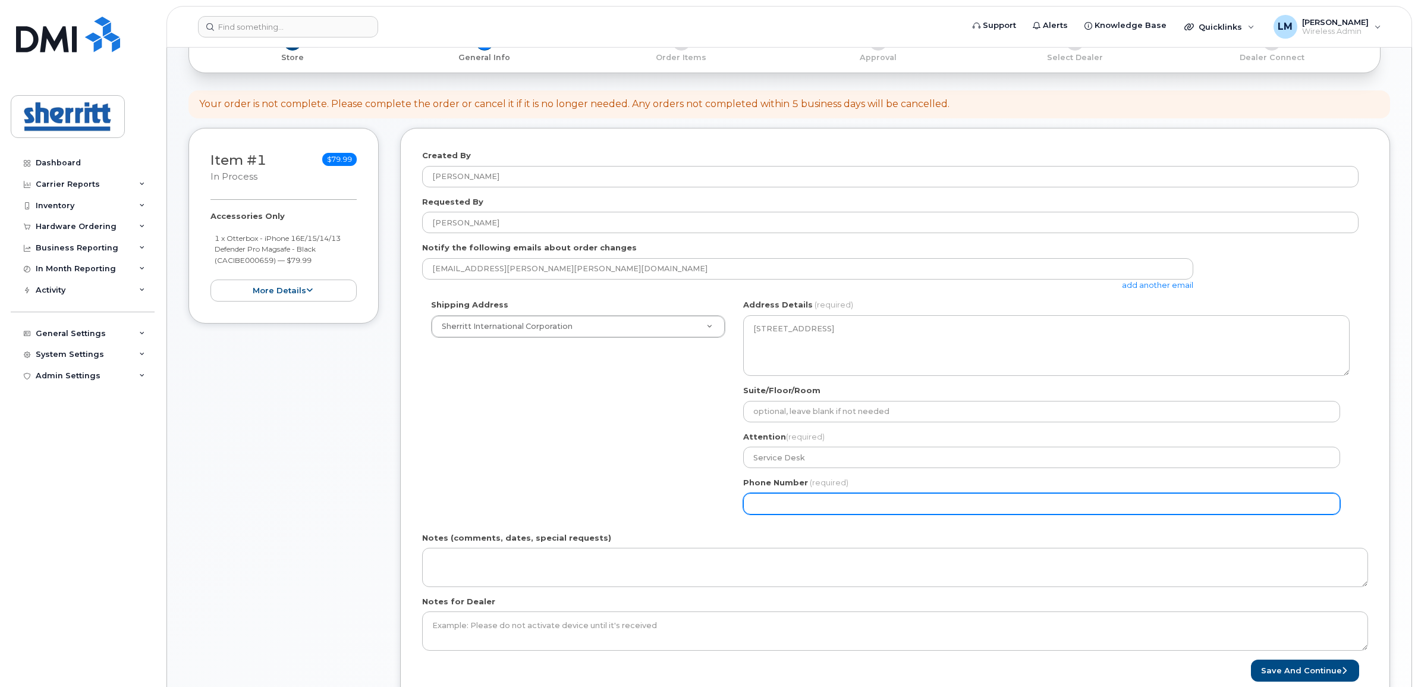
click at [818, 507] on input "Phone Number" at bounding box center [1041, 503] width 597 height 21
select select
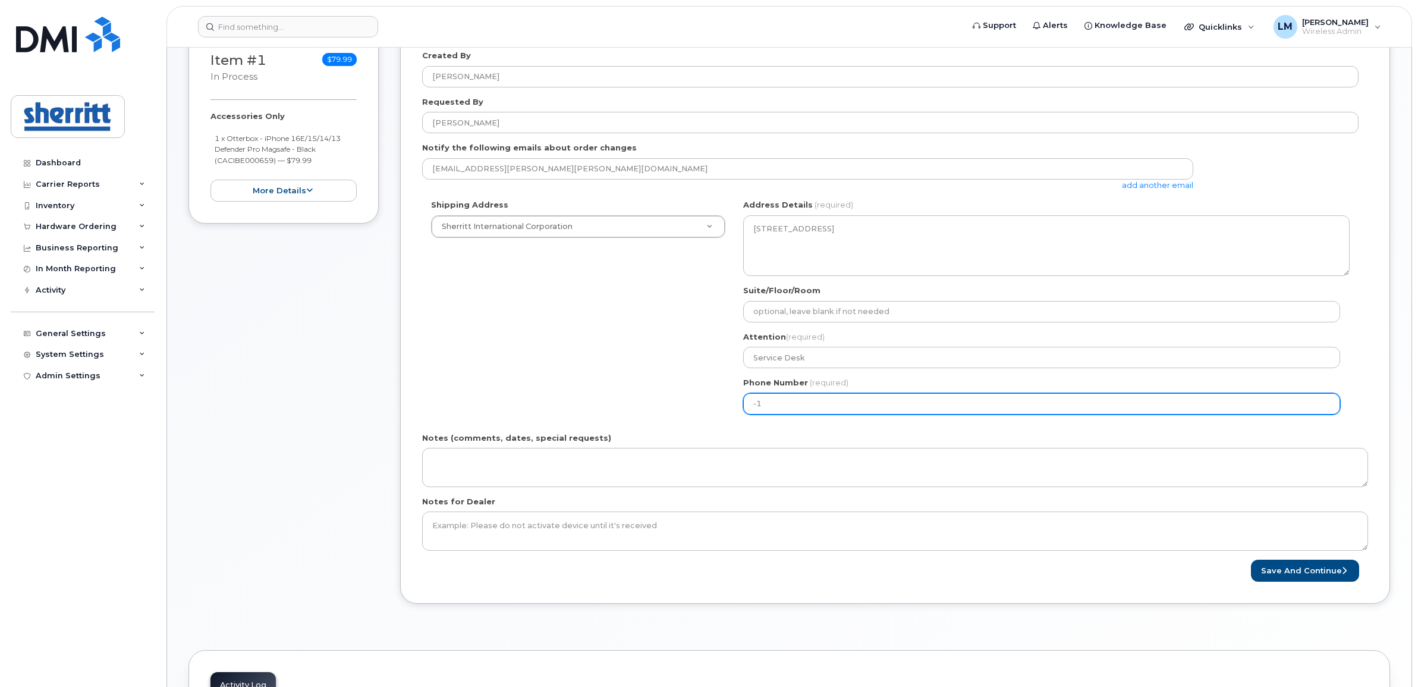
scroll to position [223, 0]
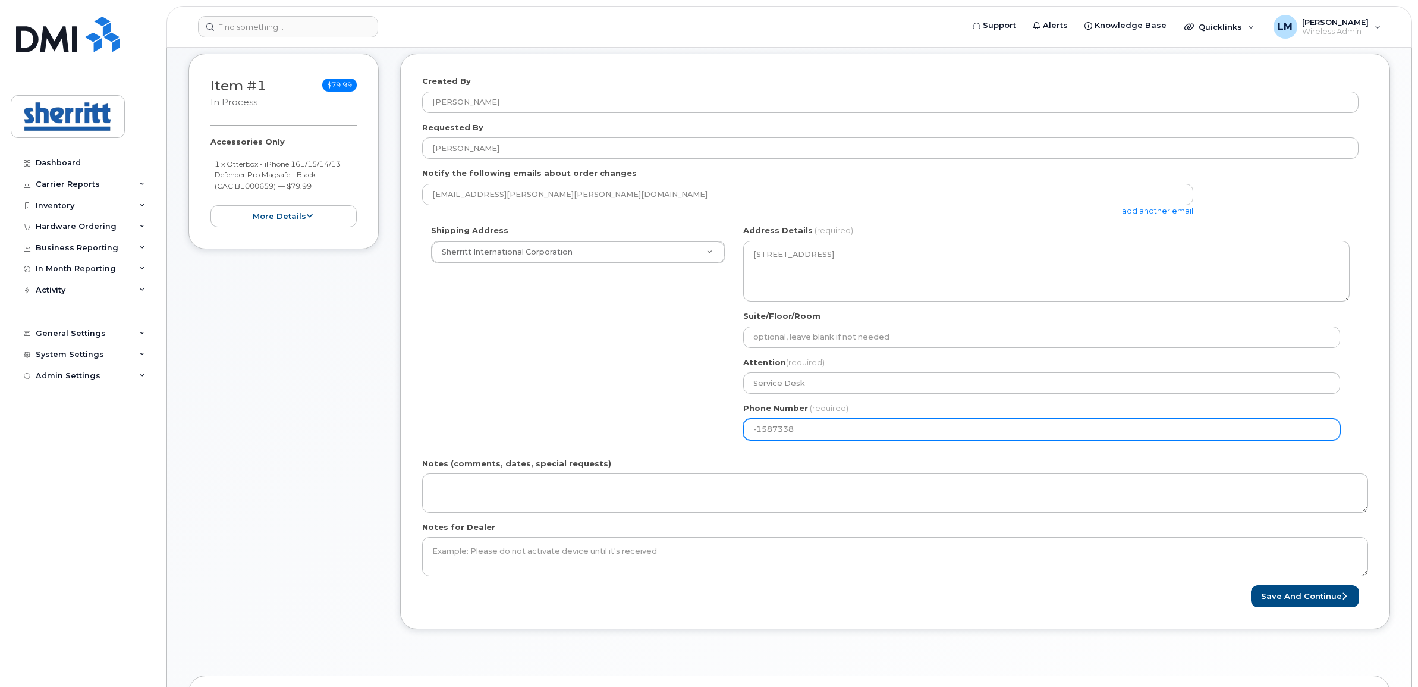
type input "-15873384"
select select
type input "-158733848"
select select
type input "-15873384856"
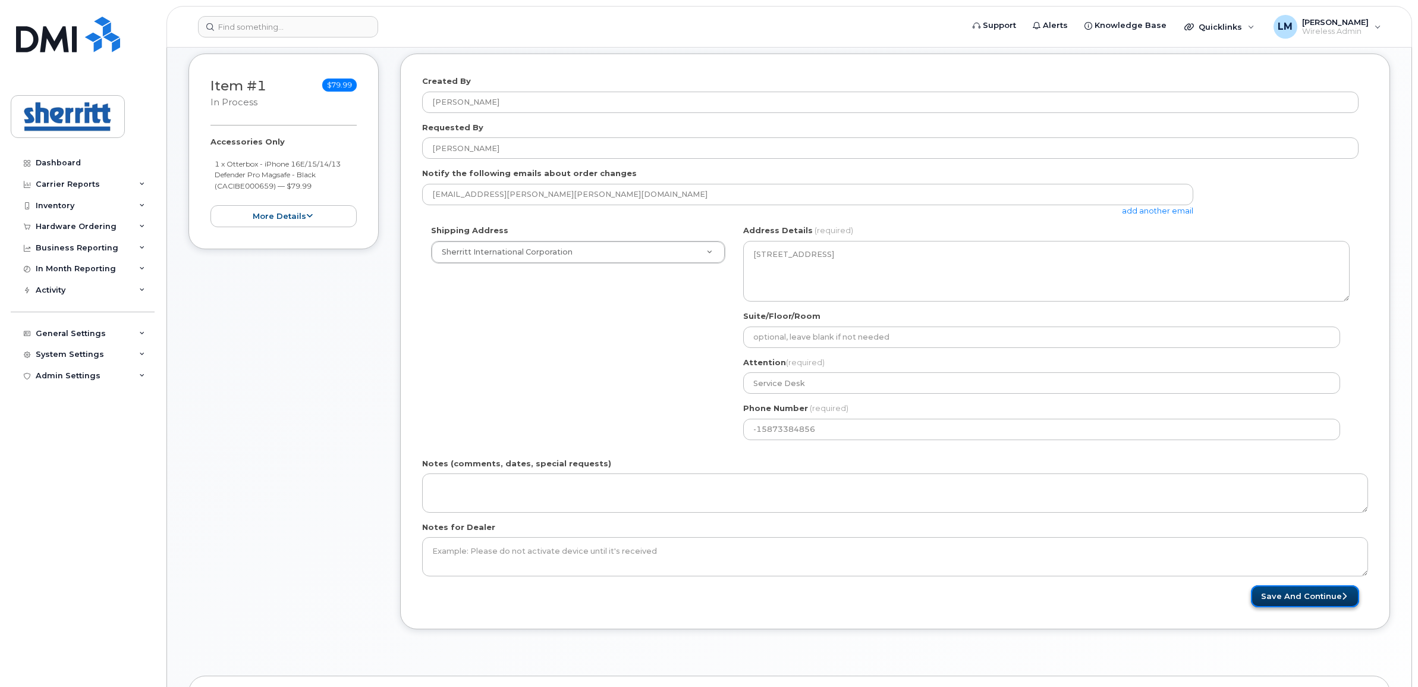
click at [1289, 596] on button "Save and Continue" at bounding box center [1305, 596] width 108 height 22
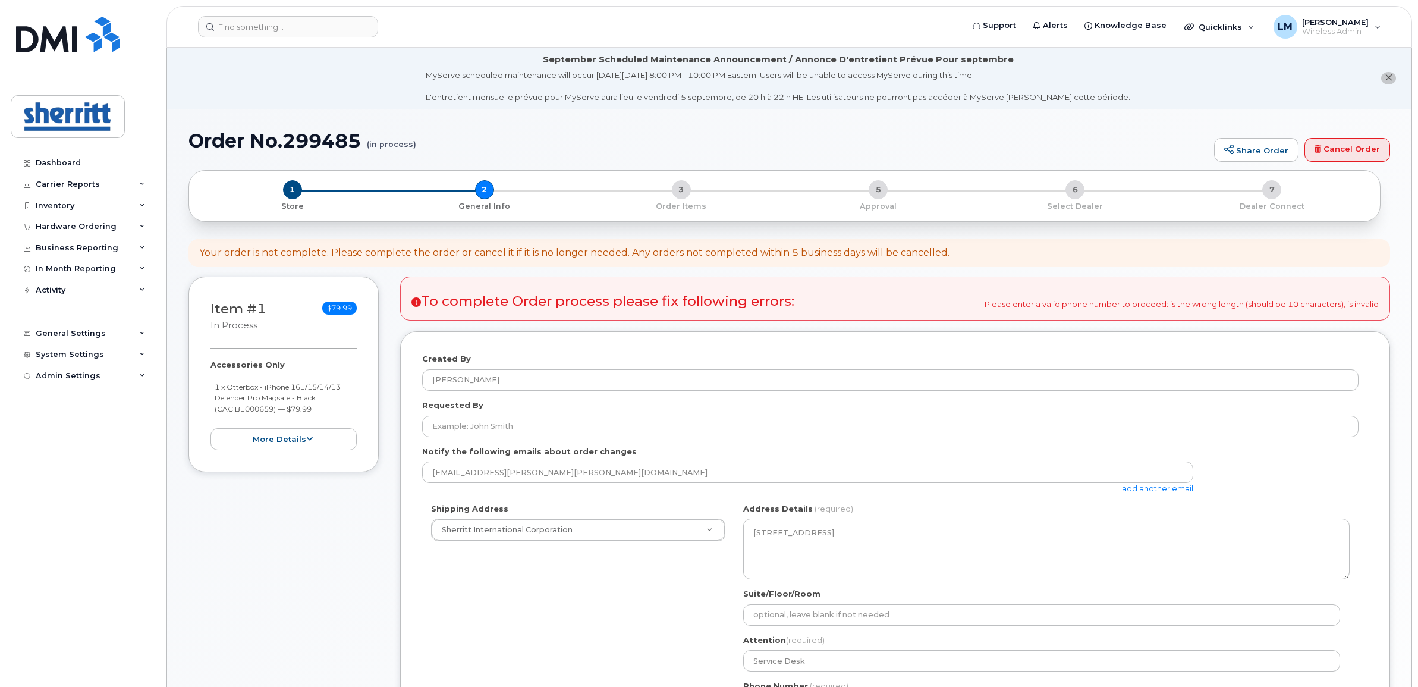
scroll to position [149, 0]
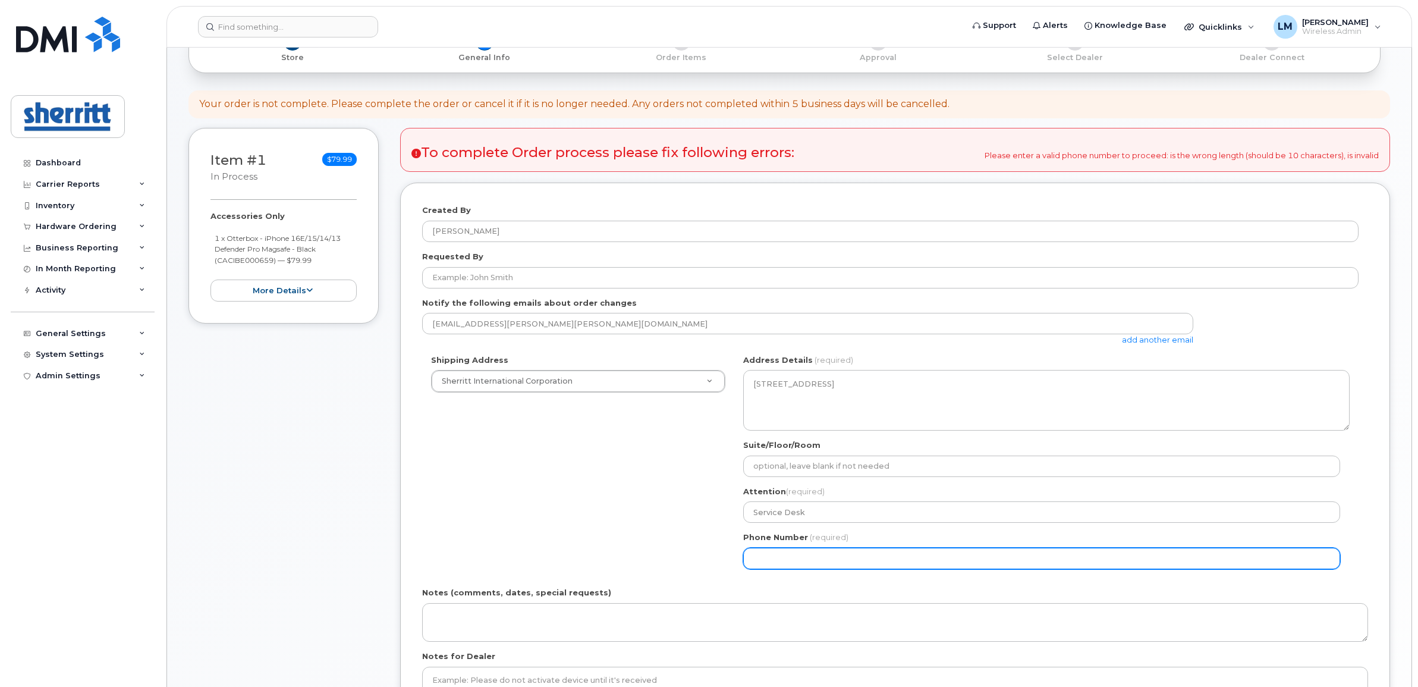
click at [806, 559] on input "Phone Number" at bounding box center [1041, 558] width 597 height 21
select select
type input "587338485"
select select
type input "5873384856"
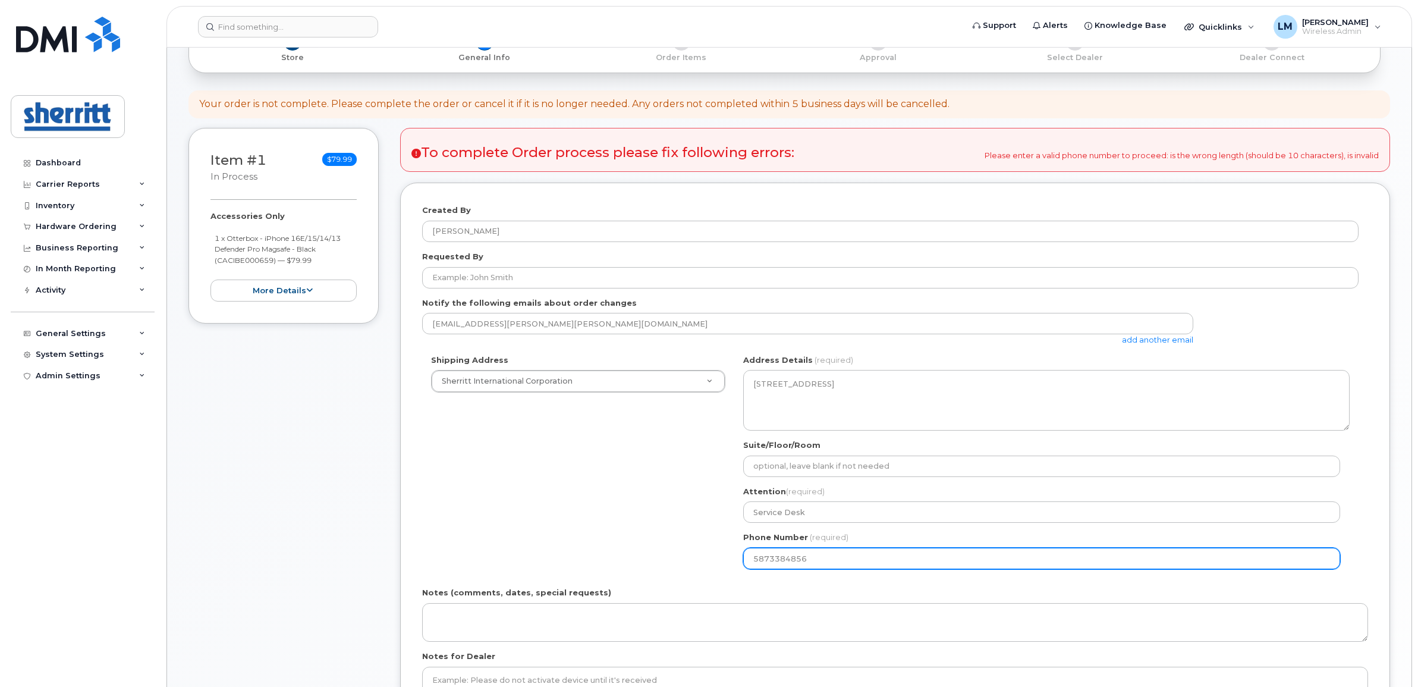
click at [755, 563] on input "5873384856" at bounding box center [1041, 558] width 597 height 21
select select
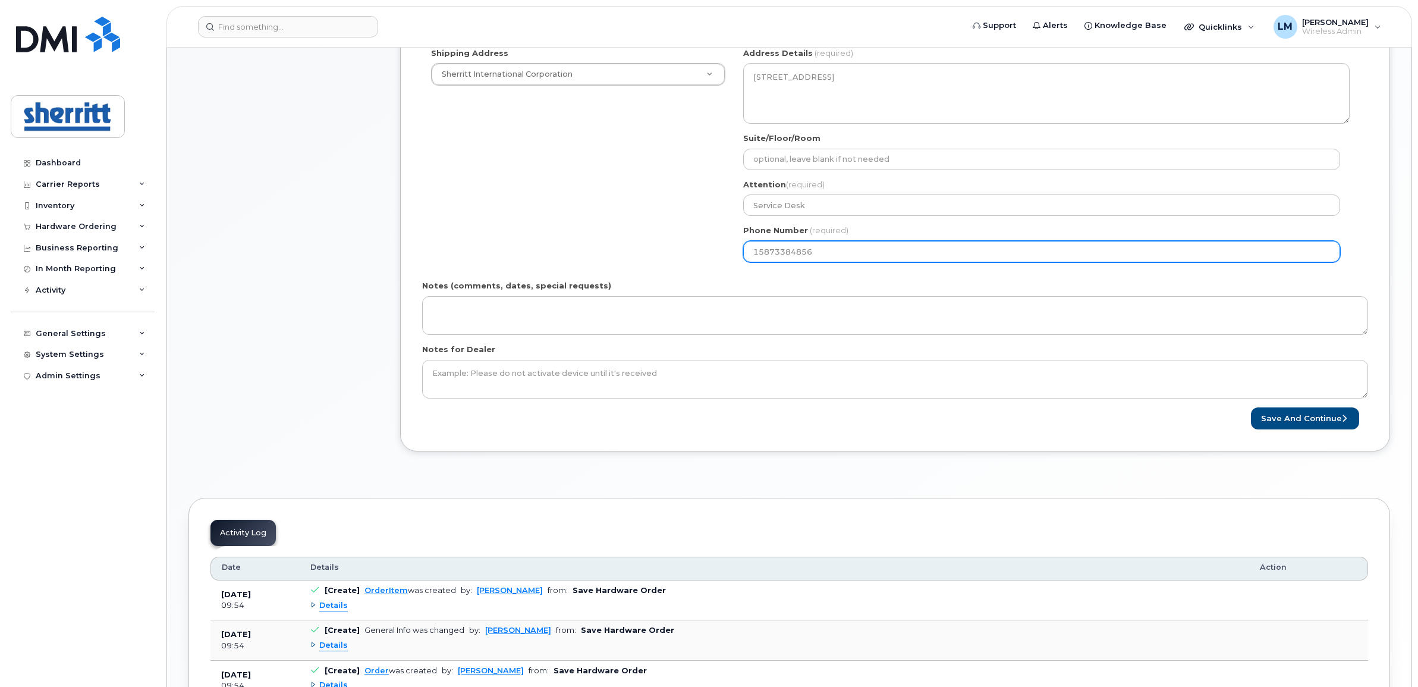
scroll to position [520, 0]
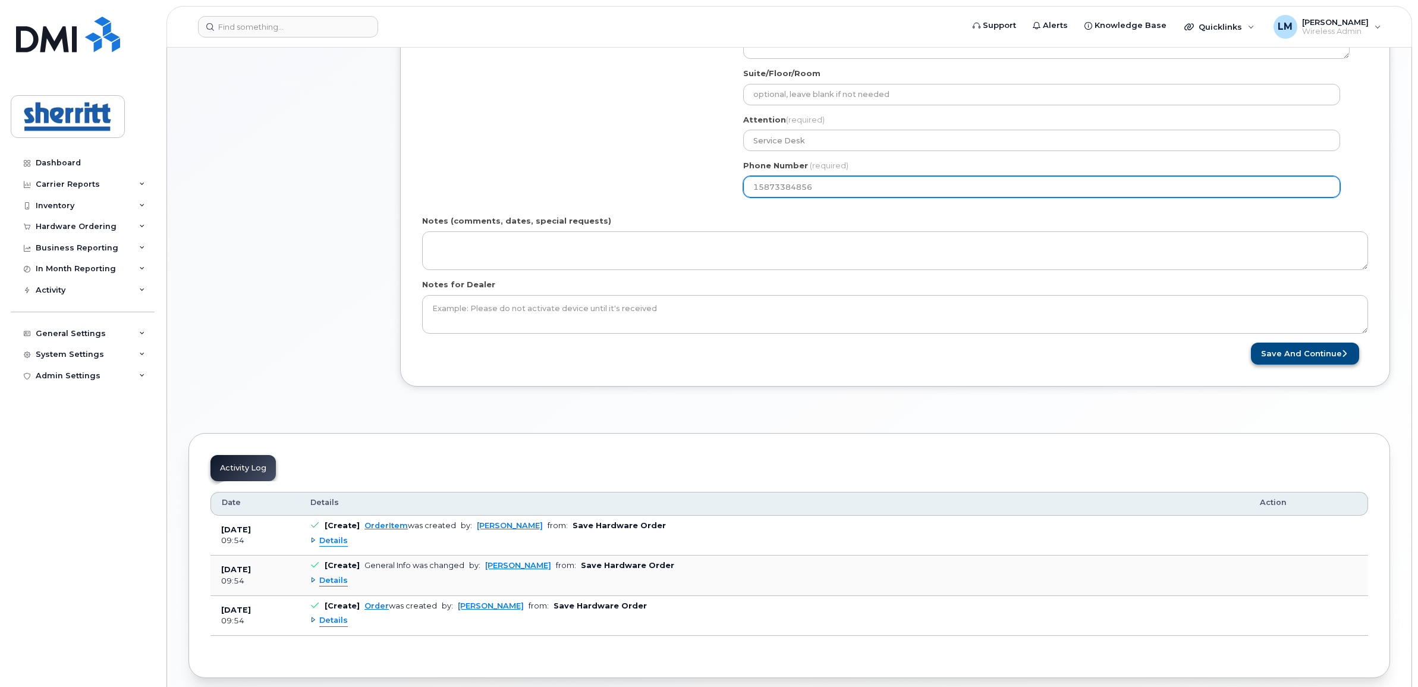
type input "15873384856"
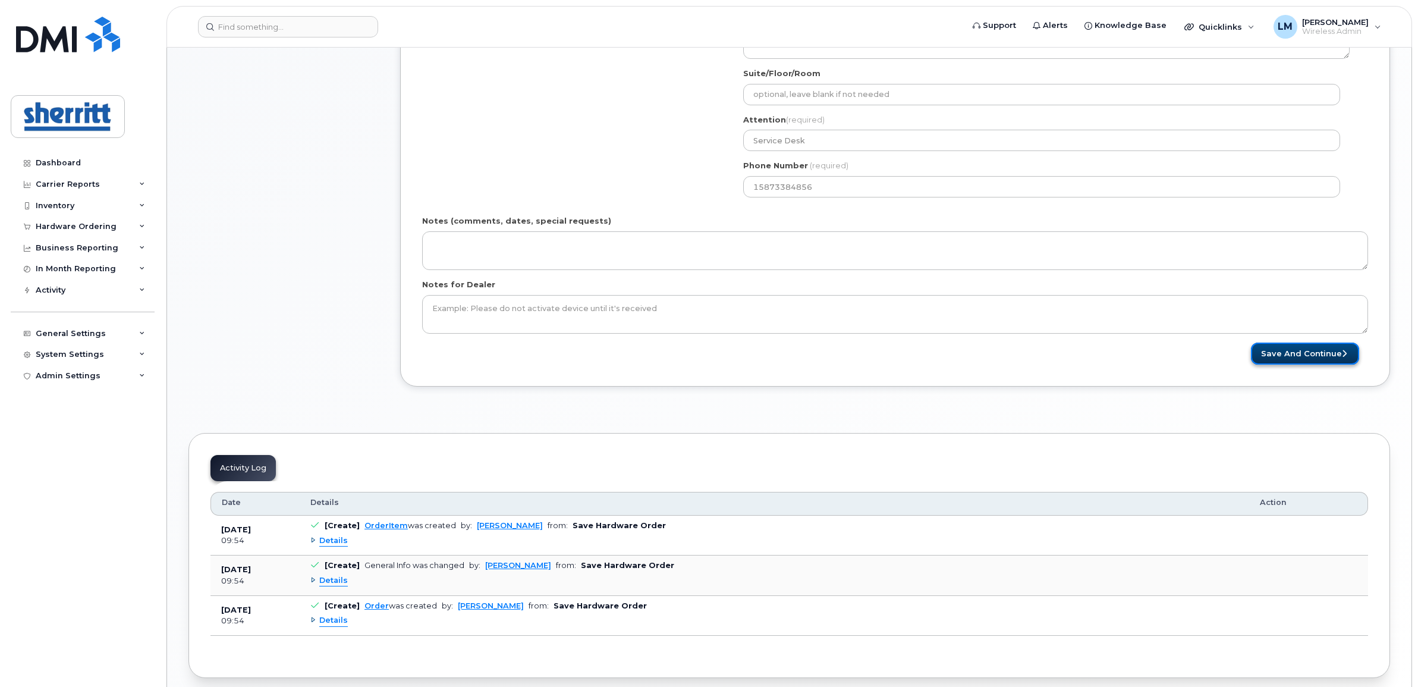
click at [1267, 357] on button "Save and Continue" at bounding box center [1305, 353] width 108 height 22
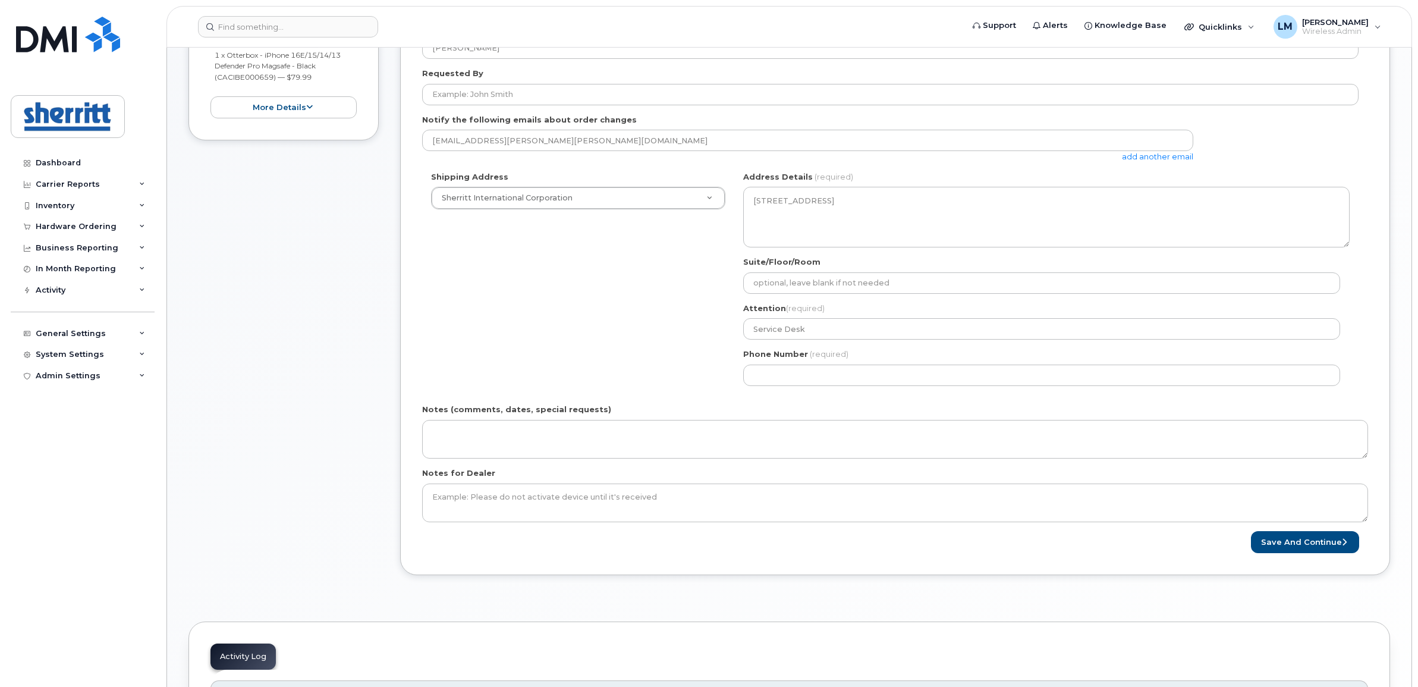
scroll to position [372, 0]
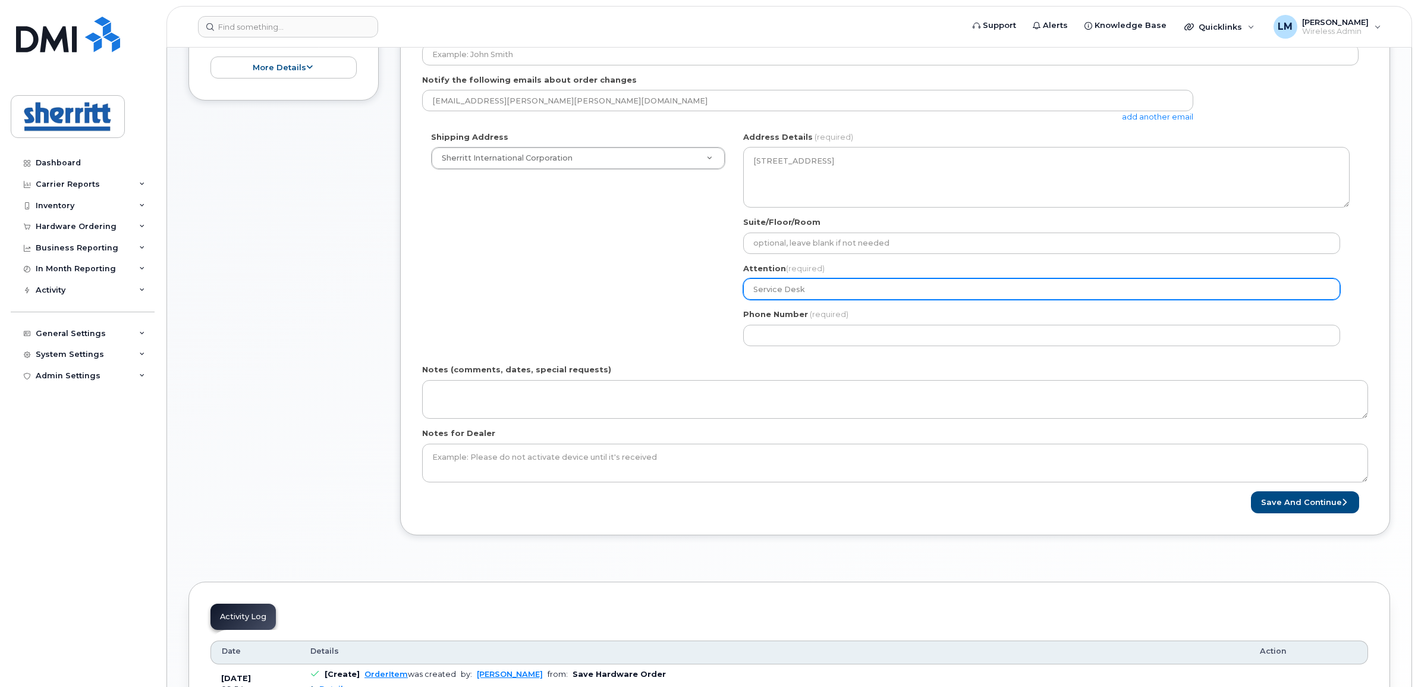
click at [830, 284] on input "Service Desk" at bounding box center [1041, 288] width 597 height 21
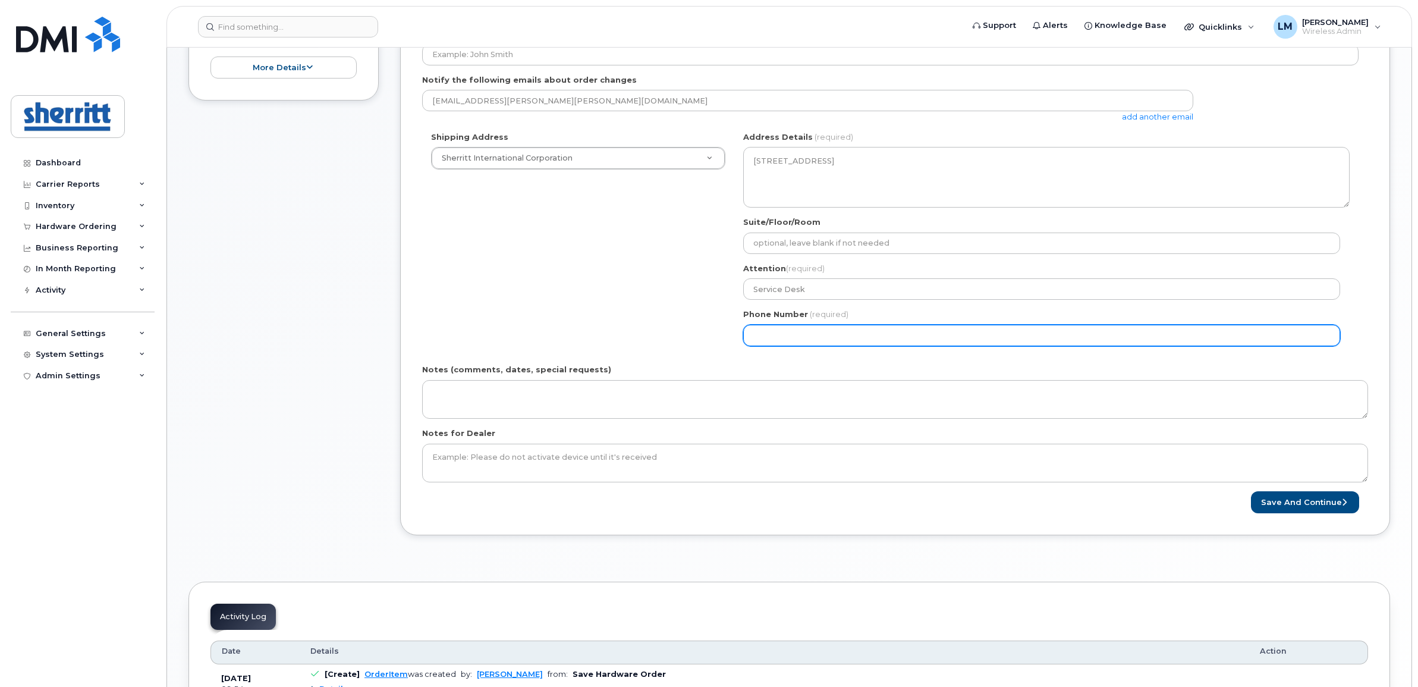
click at [831, 331] on input "Phone Number" at bounding box center [1041, 335] width 597 height 21
select select
type input "780504847"
select select
type input "7805048475"
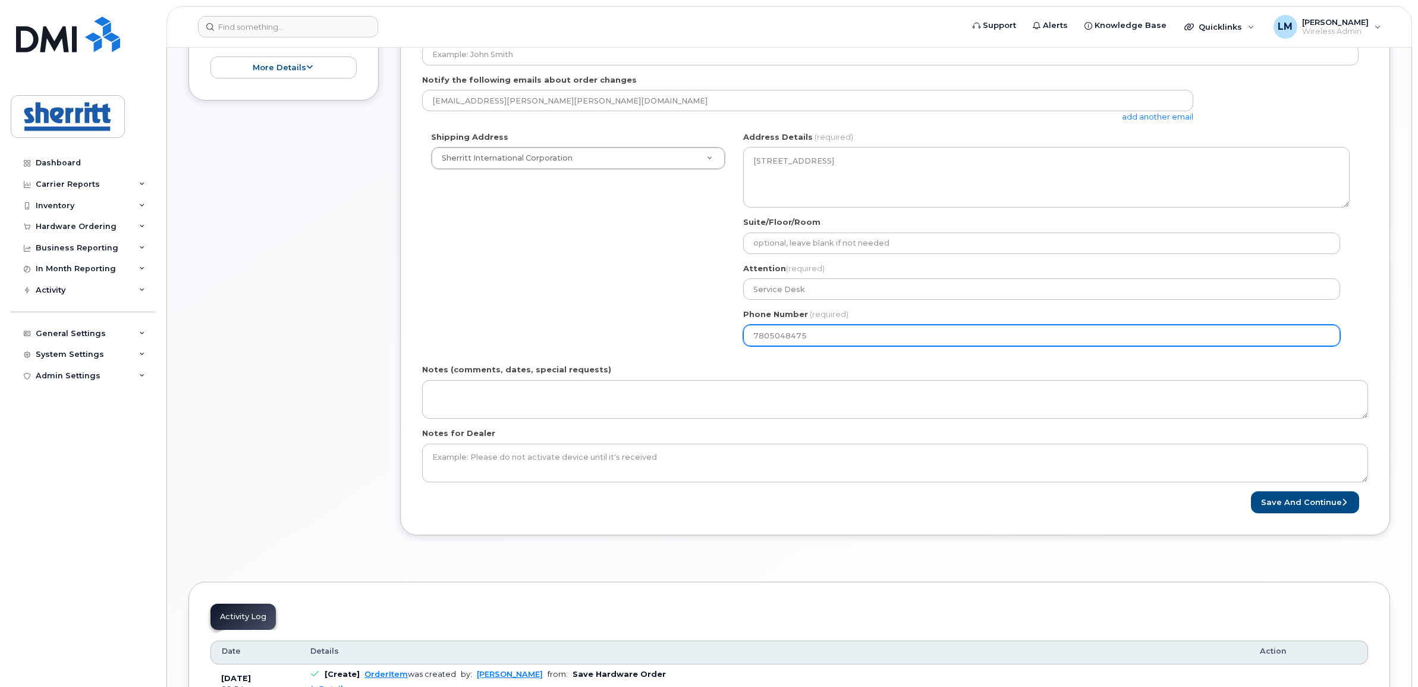
click at [754, 335] on input "7805048475" at bounding box center [1041, 335] width 597 height 21
select select
type input "17805048475"
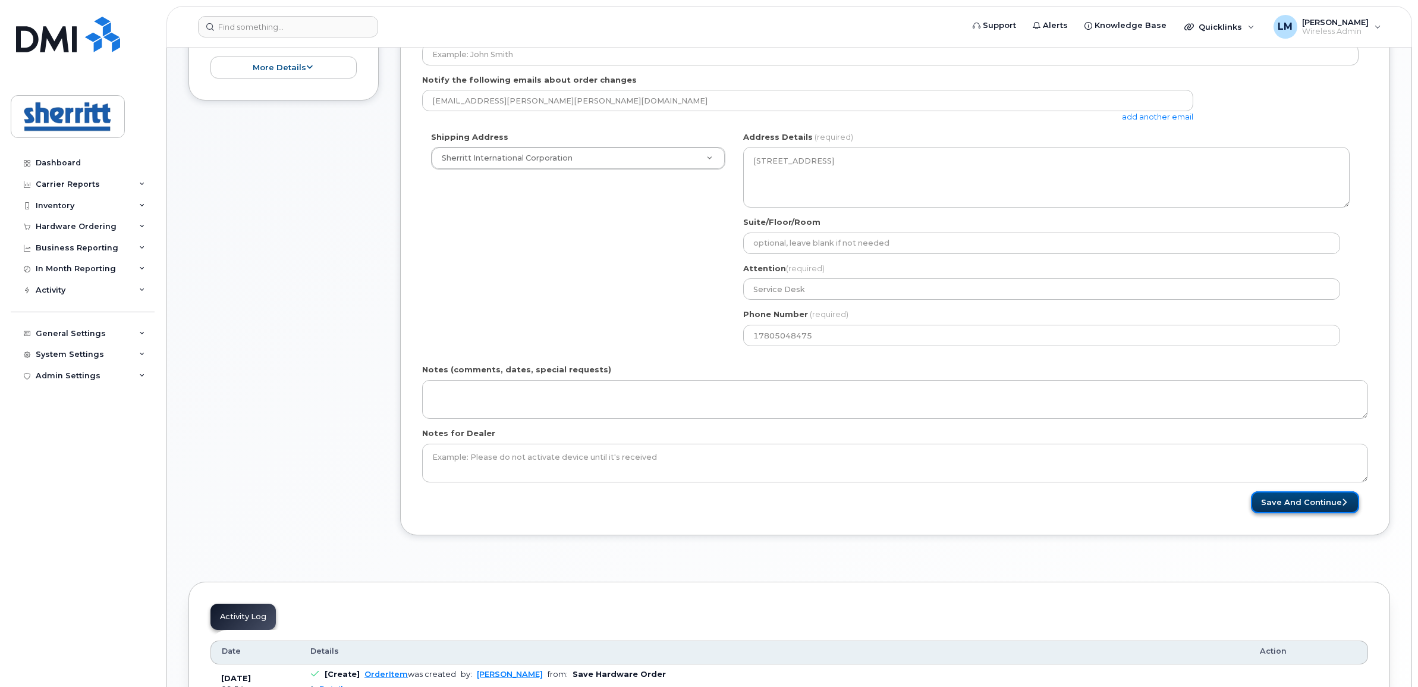
click at [1287, 510] on button "Save and Continue" at bounding box center [1305, 502] width 108 height 22
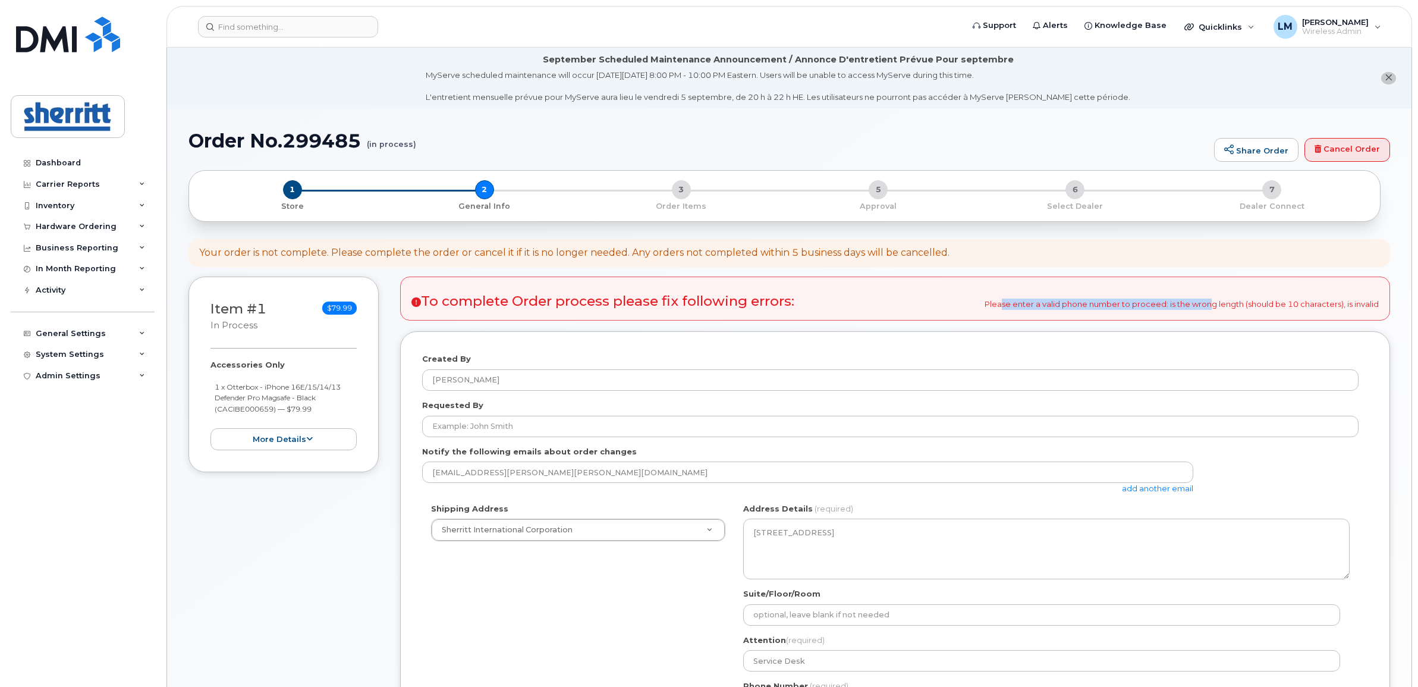
drag, startPoint x: 996, startPoint y: 307, endPoint x: 1201, endPoint y: 302, distance: 205.2
click at [1201, 302] on div "To complete Order process please fix following errors: Please enter a valid pho…" at bounding box center [895, 298] width 990 height 44
drag, startPoint x: 1201, startPoint y: 302, endPoint x: 1121, endPoint y: 308, distance: 79.9
click at [1121, 308] on div "To complete Order process please fix following errors: Please enter a valid pho…" at bounding box center [895, 298] width 990 height 44
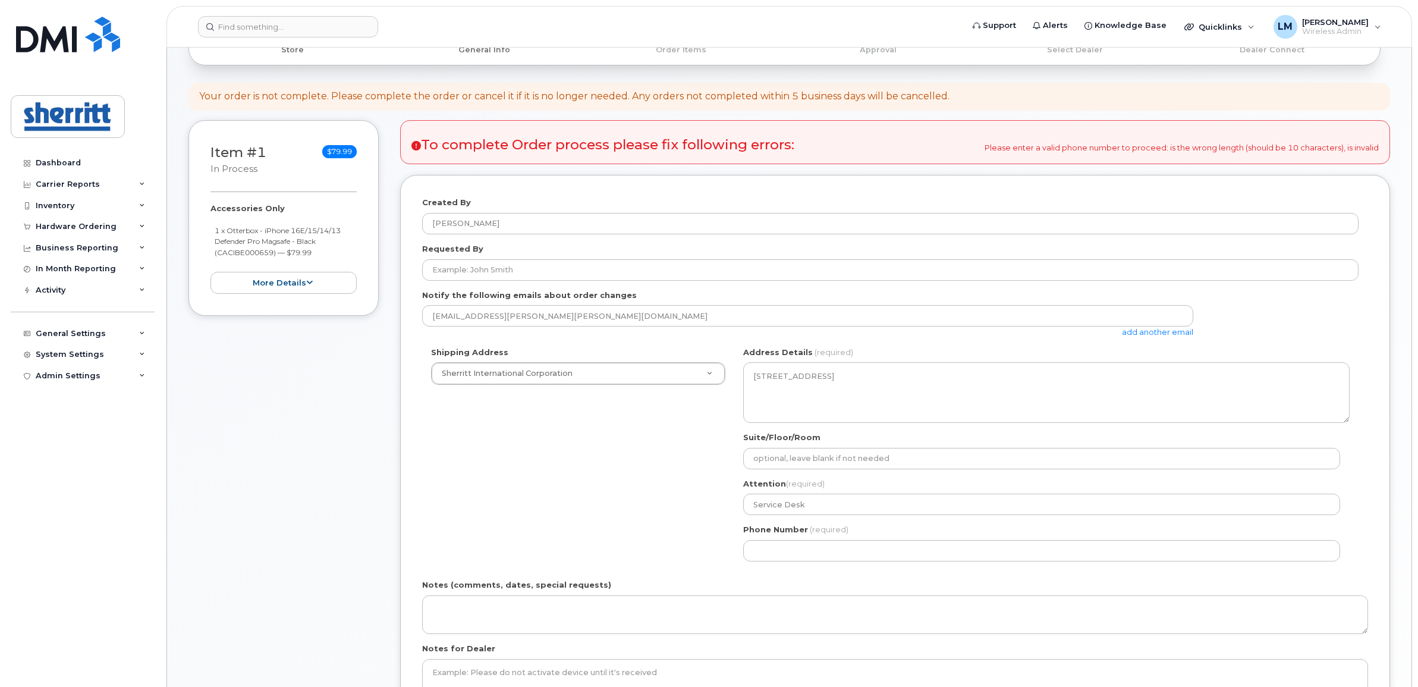
scroll to position [372, 0]
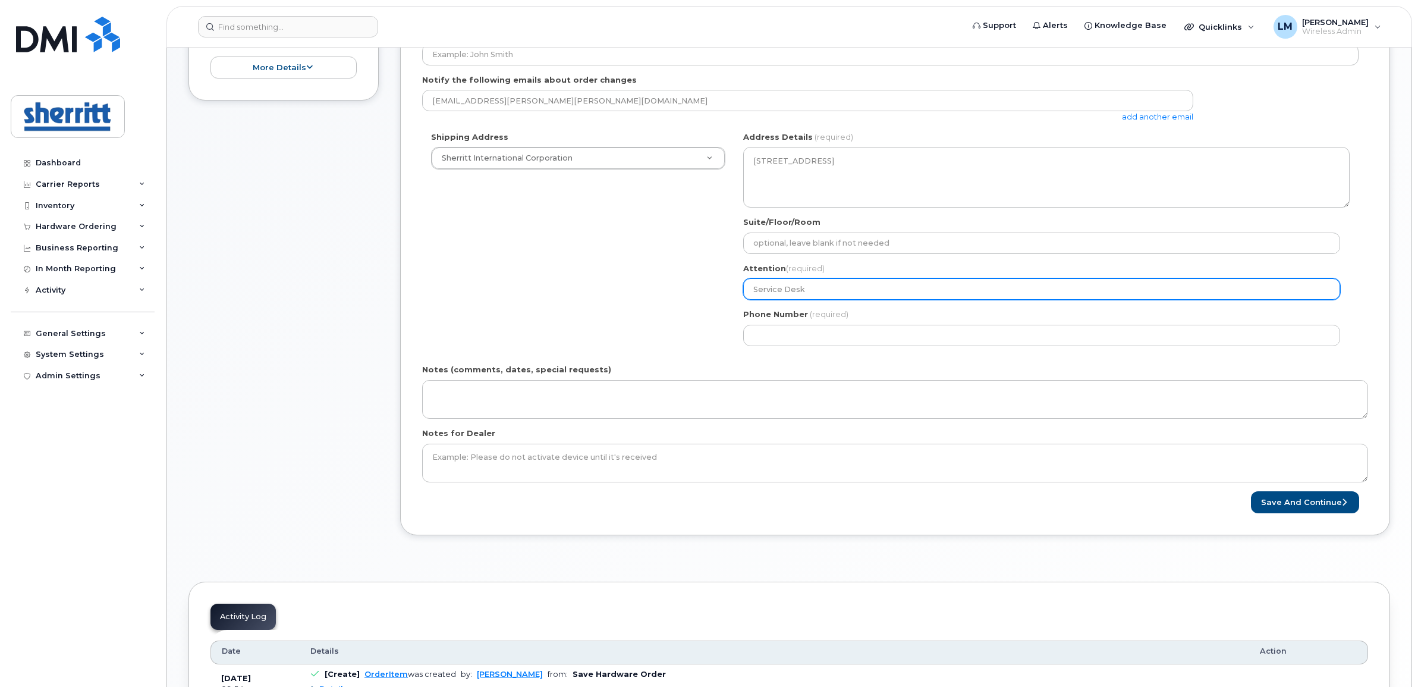
click at [819, 287] on input "Service Desk" at bounding box center [1041, 288] width 597 height 21
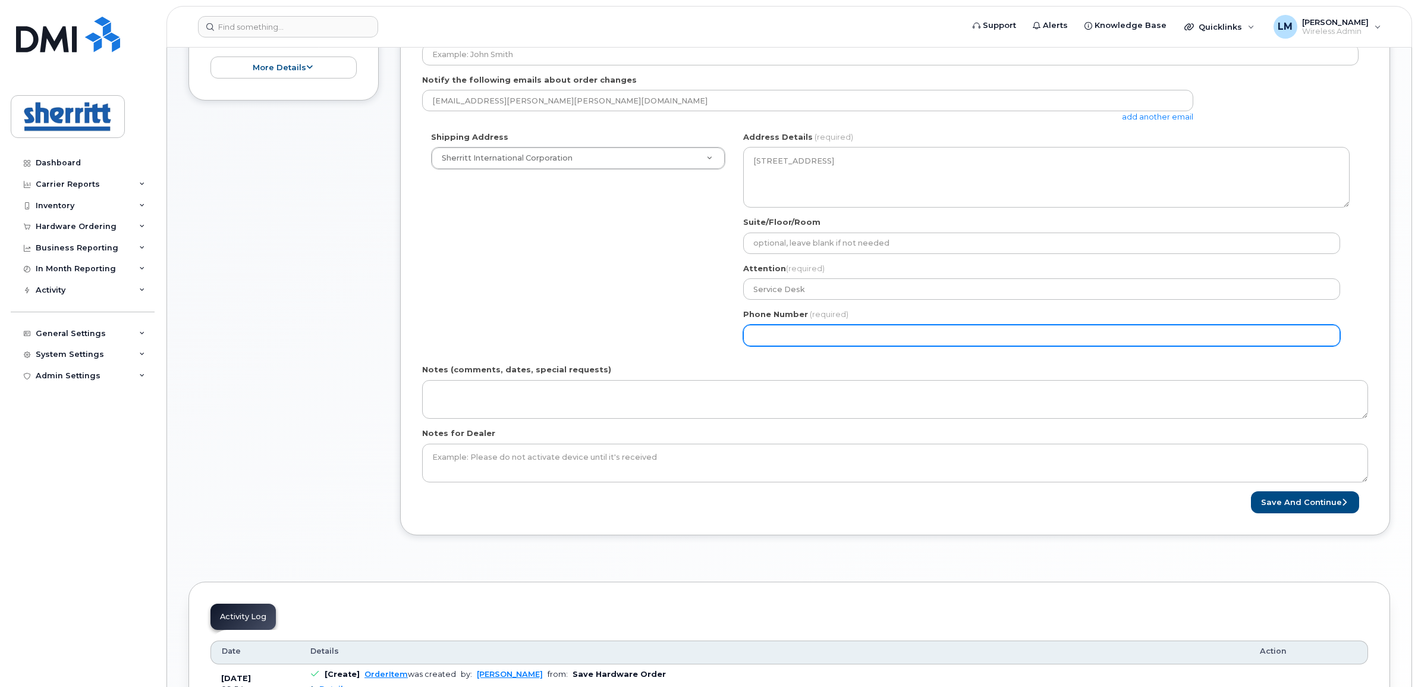
click at [819, 327] on input "Phone Number" at bounding box center [1041, 335] width 597 height 21
select select
type input "780504847"
select select
type input "7805048475"
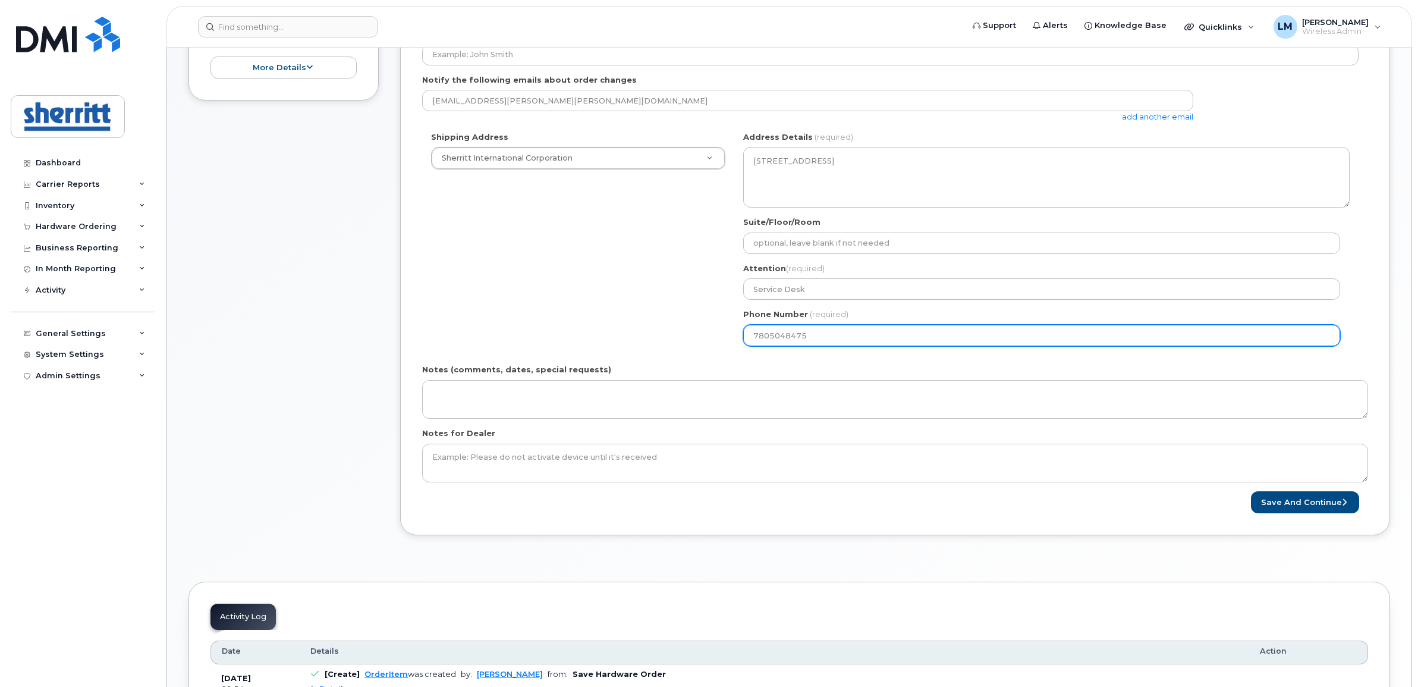
drag, startPoint x: 892, startPoint y: 338, endPoint x: 689, endPoint y: 346, distance: 203.5
click at [689, 346] on div "Shipping Address Sherritt International Corporation Sherritt International Corp…" at bounding box center [890, 243] width 936 height 224
select select
type input "780992787"
select select
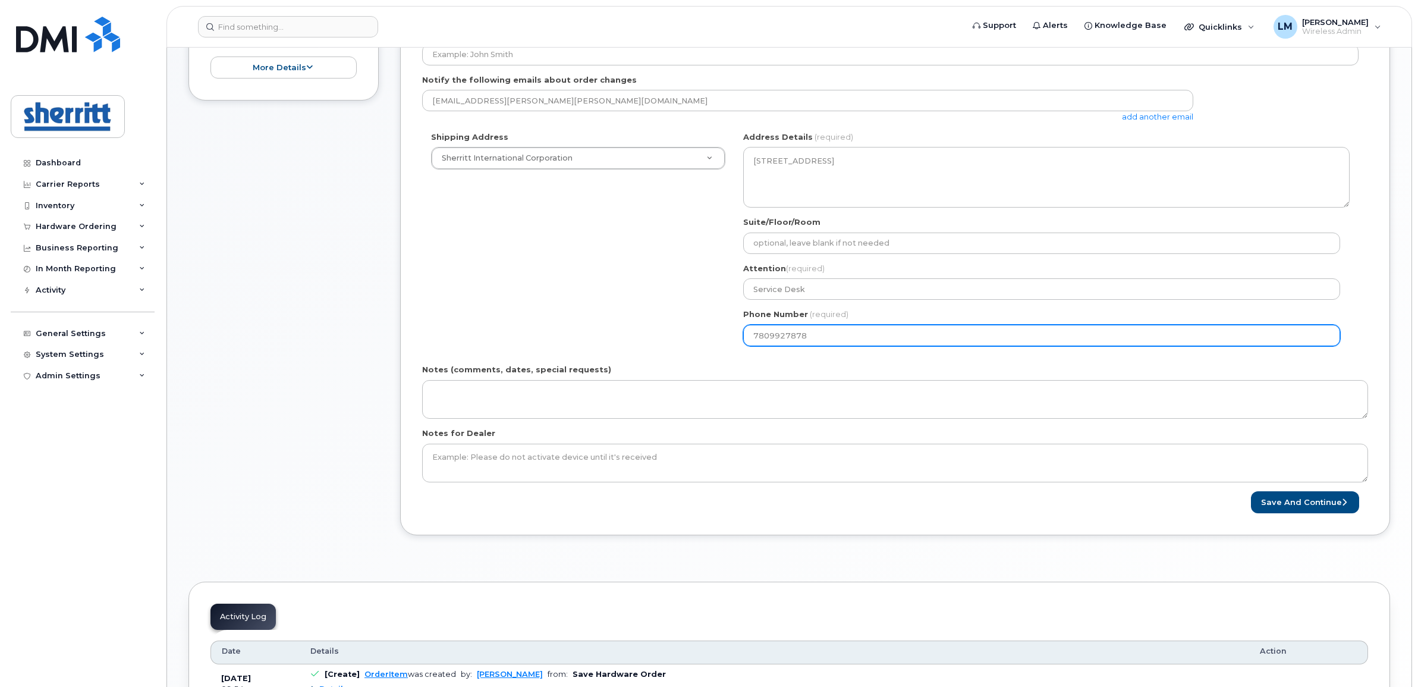
type input "7809927878"
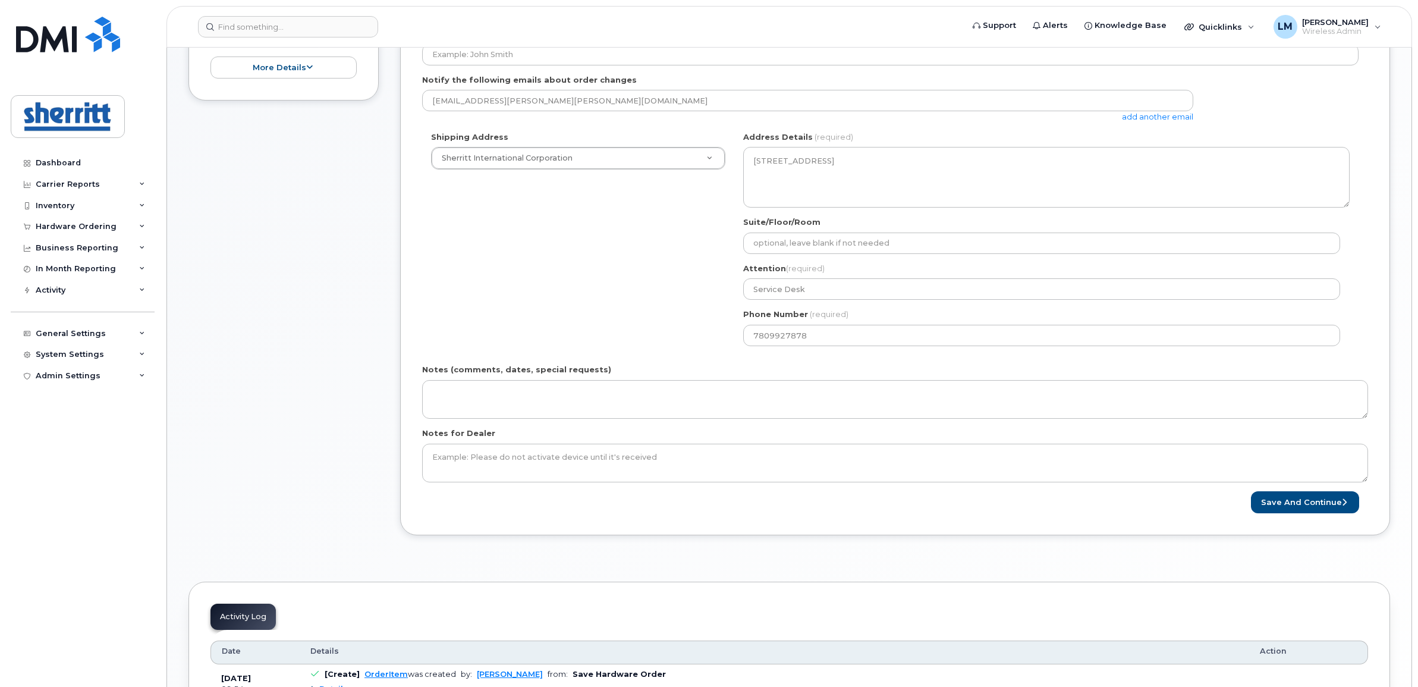
click at [1357, 518] on div "Created By Luke Middlebrook Requested By Notify the following emails about orde…" at bounding box center [895, 248] width 990 height 576
click at [1348, 515] on div "Created By Luke Middlebrook Requested By Notify the following emails about orde…" at bounding box center [895, 248] width 990 height 576
click at [1347, 513] on button "Save and Continue" at bounding box center [1305, 502] width 108 height 22
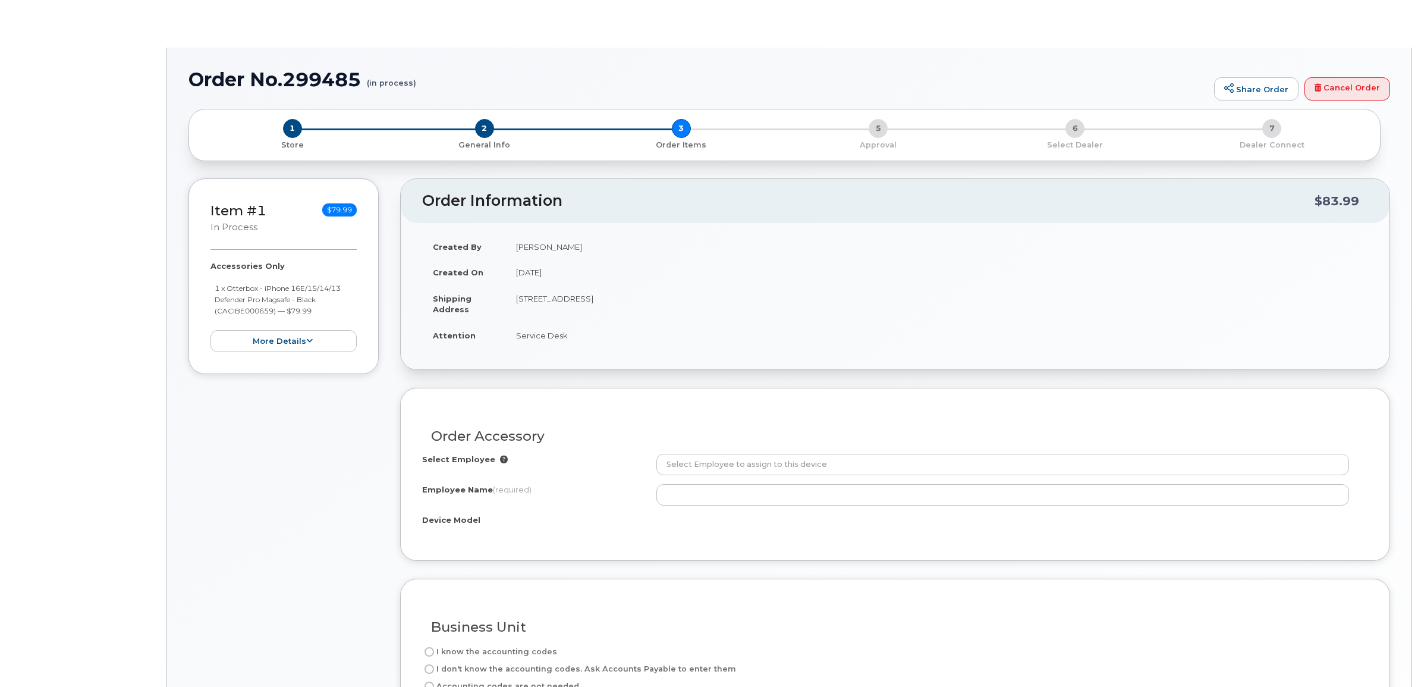
radio input "true"
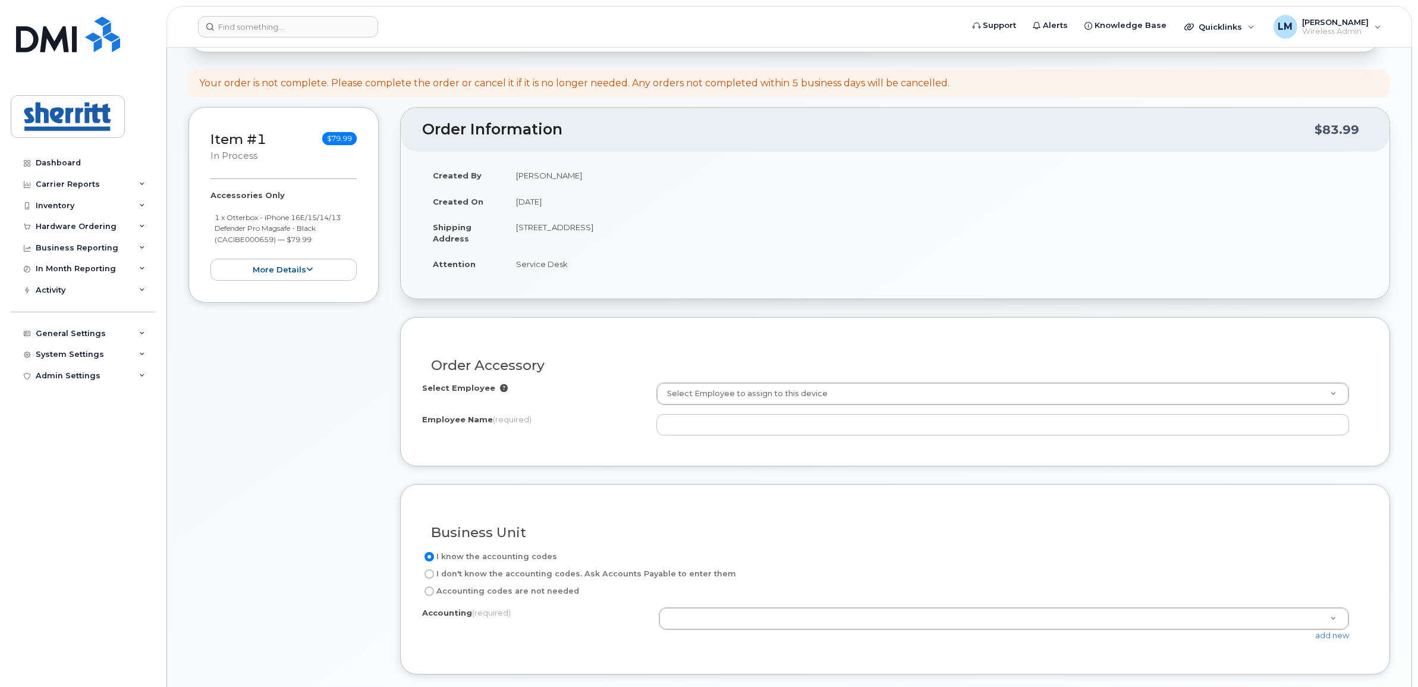
scroll to position [223, 0]
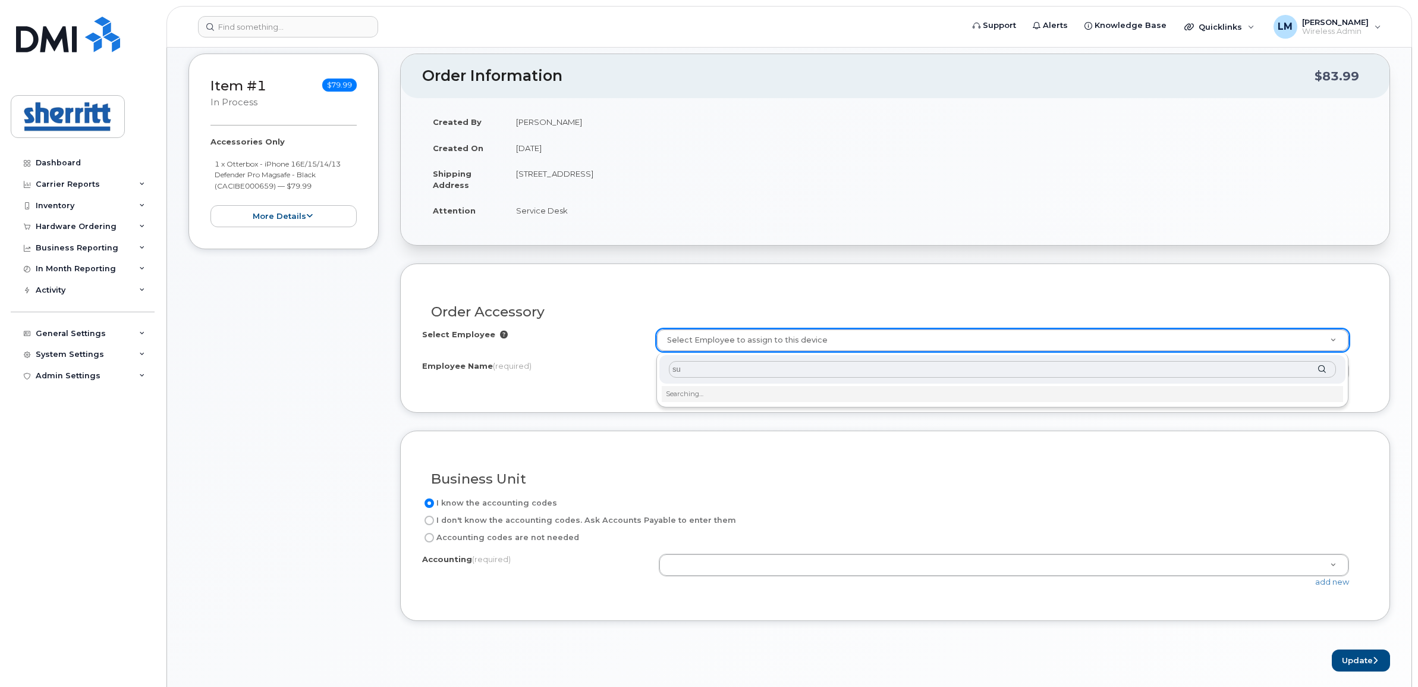
type input "s"
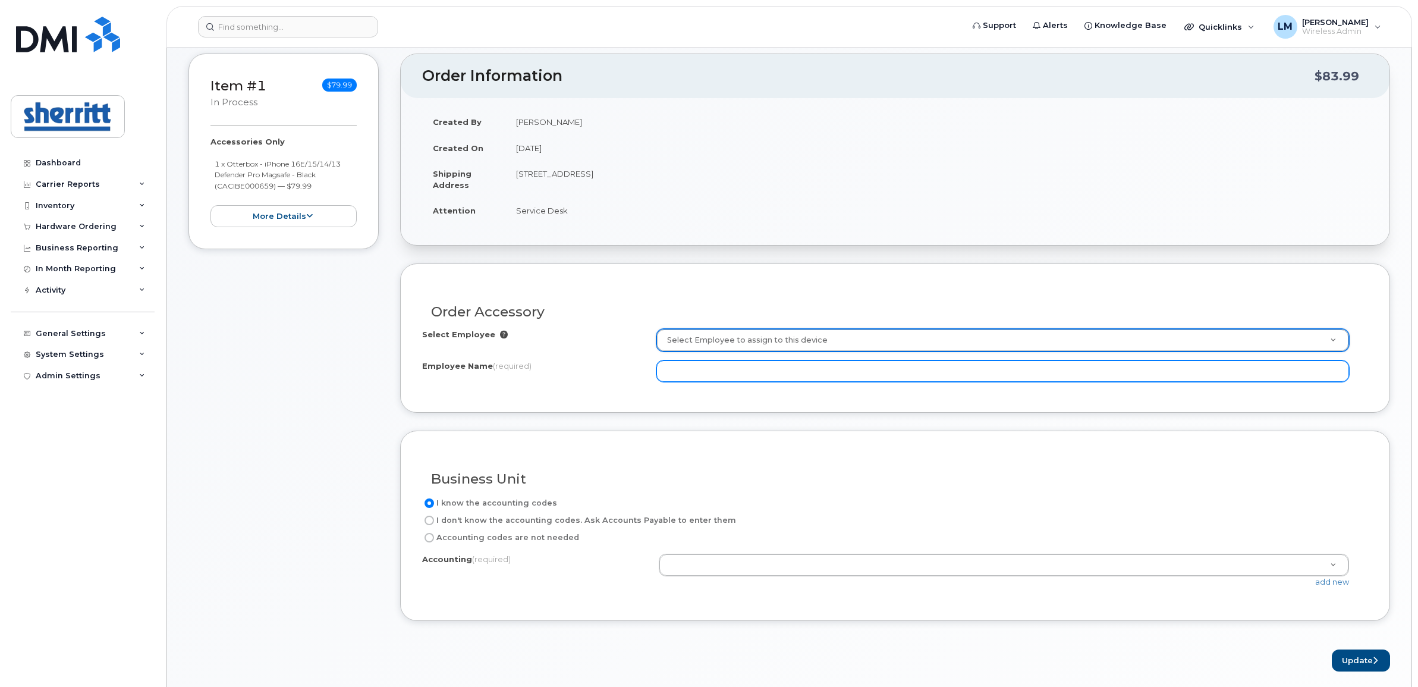
click at [691, 381] on input "Employee Name (required)" at bounding box center [1002, 370] width 693 height 21
click at [750, 379] on input "Suresh Soun" at bounding box center [1002, 370] width 693 height 21
type input "[PERSON_NAME]"
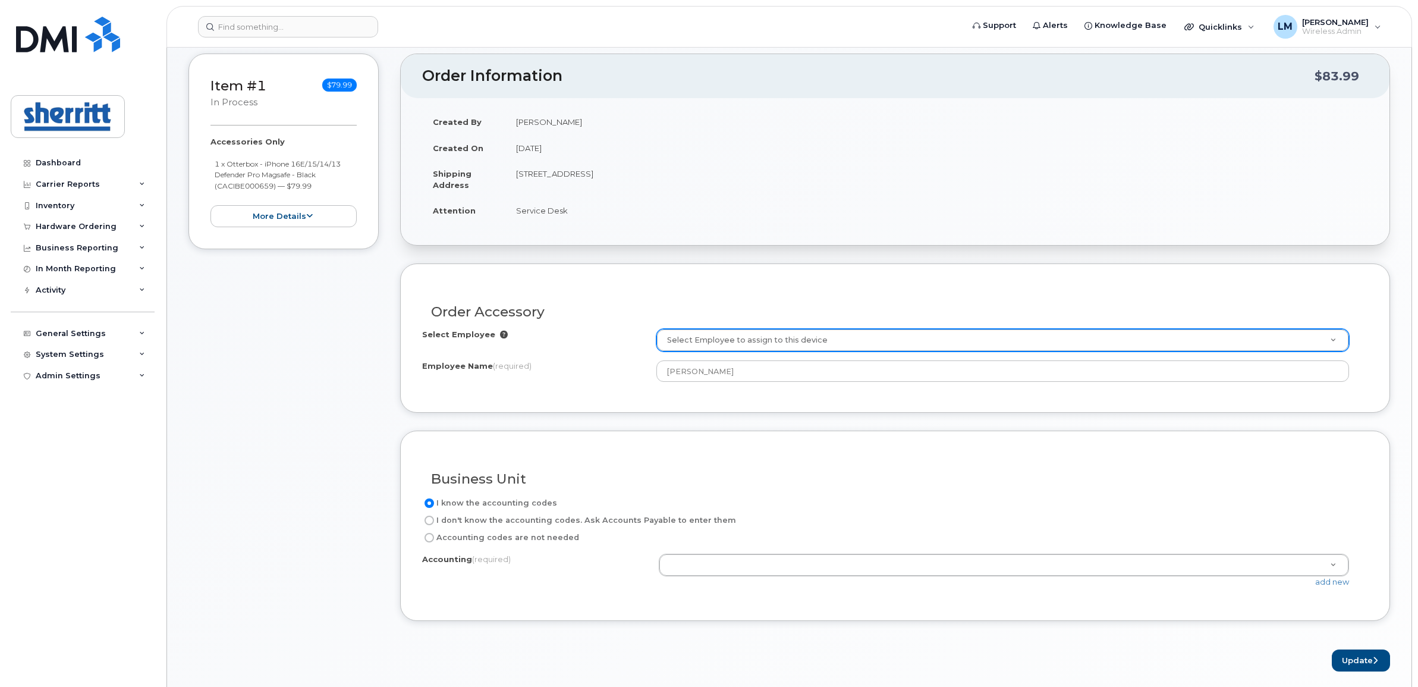
click at [537, 540] on label "Accounting codes are not needed" at bounding box center [500, 537] width 157 height 14
click at [434, 540] on input "Accounting codes are not needed" at bounding box center [430, 538] width 10 height 10
radio input "true"
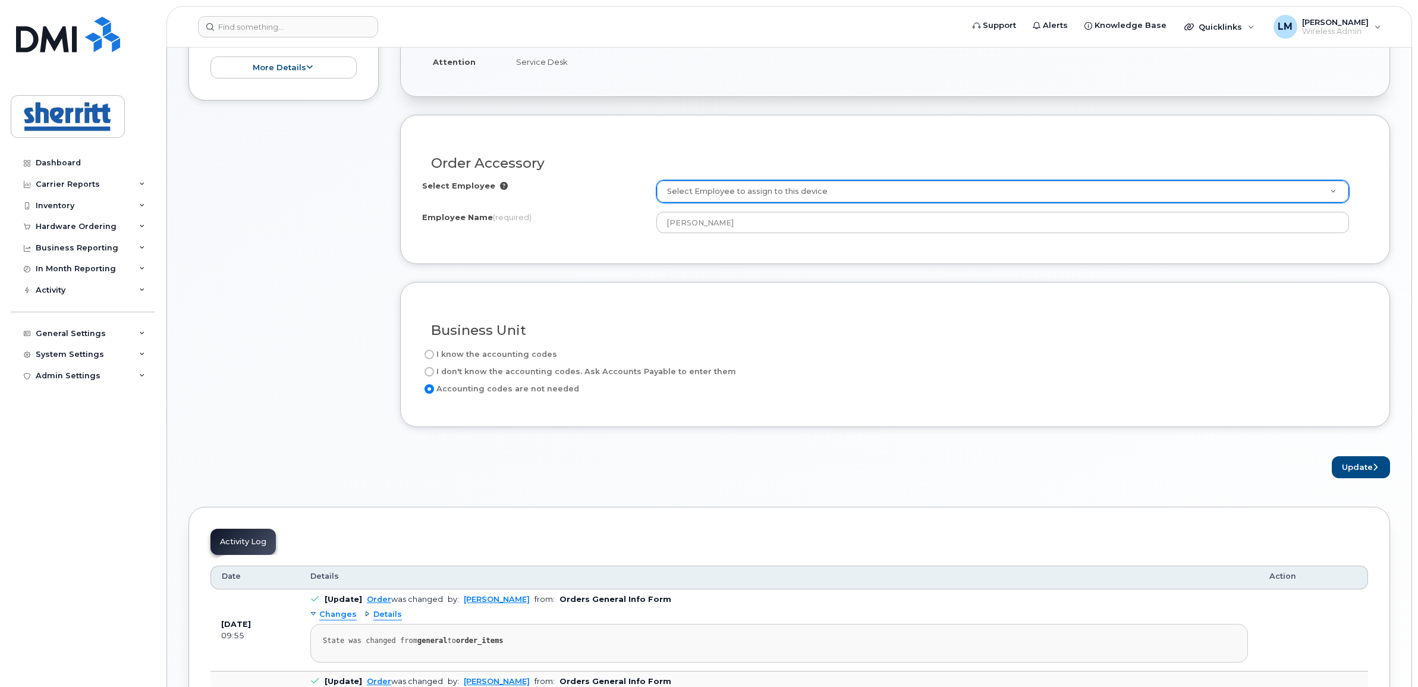
scroll to position [446, 0]
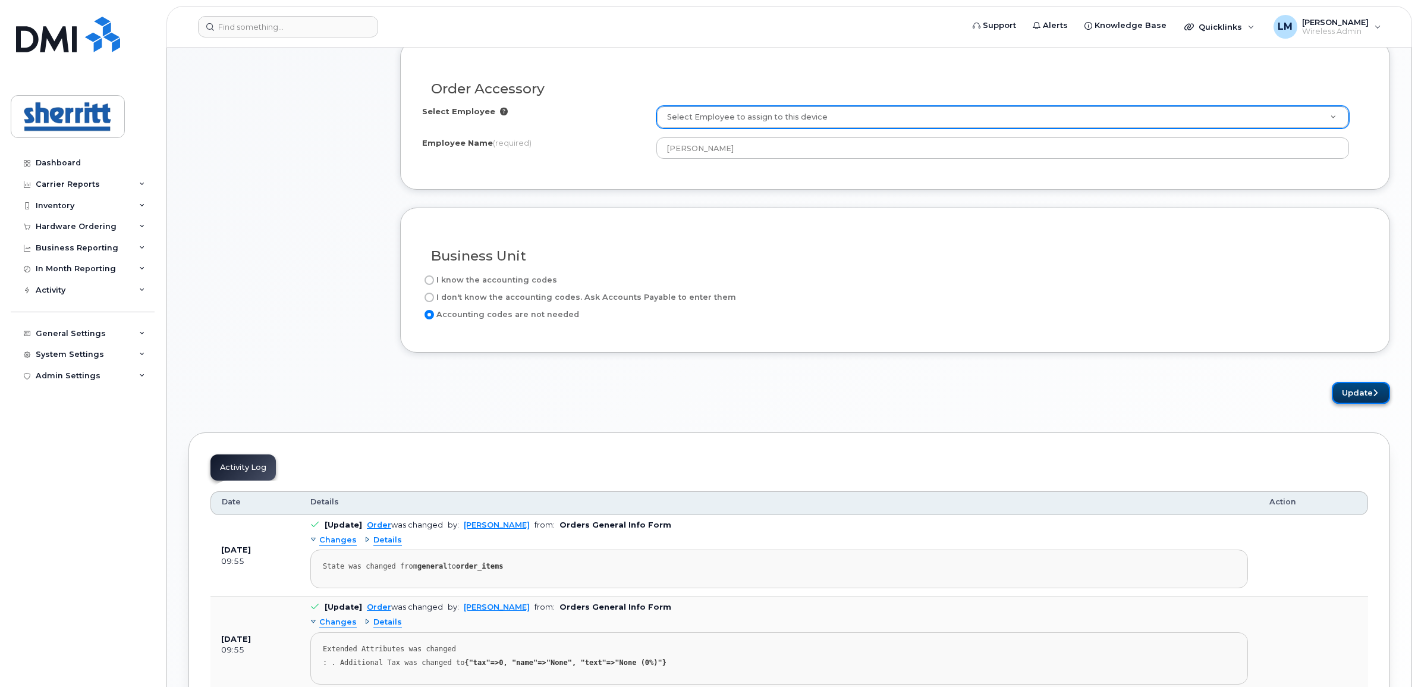
click at [1369, 392] on button "Update" at bounding box center [1361, 393] width 58 height 22
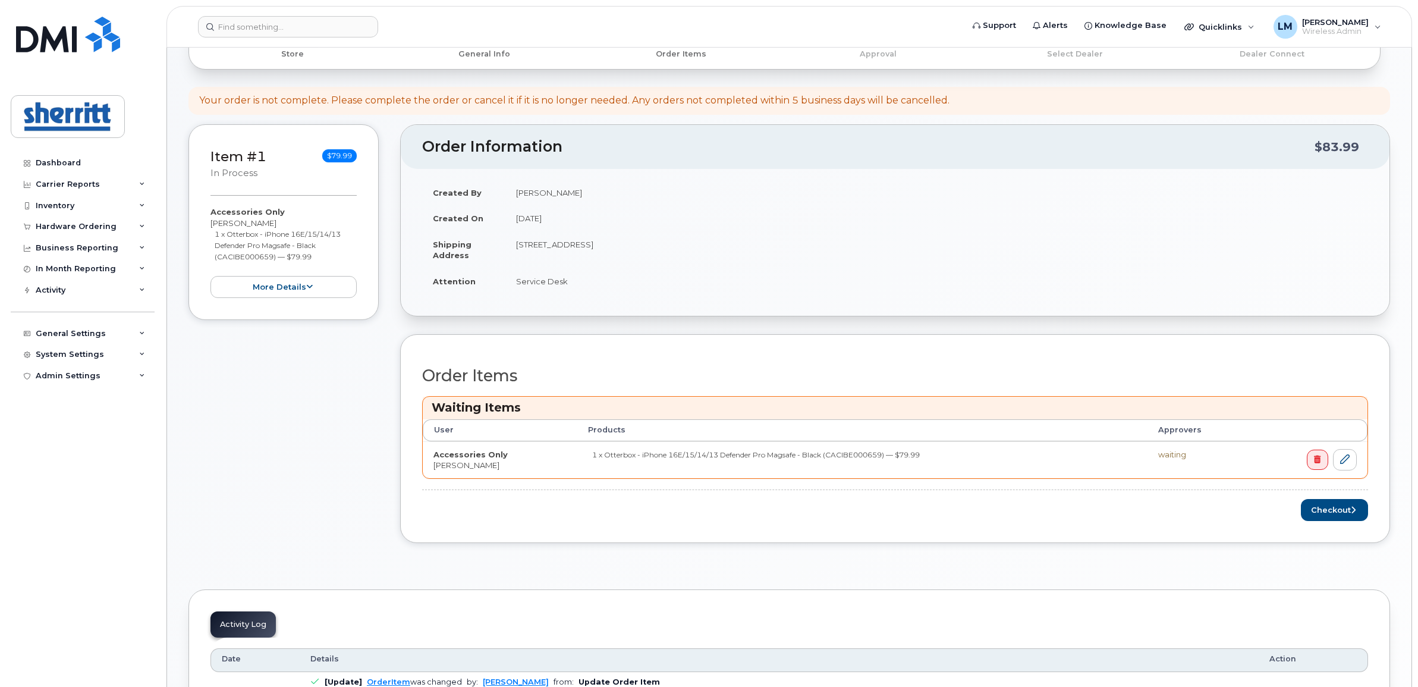
scroll to position [223, 0]
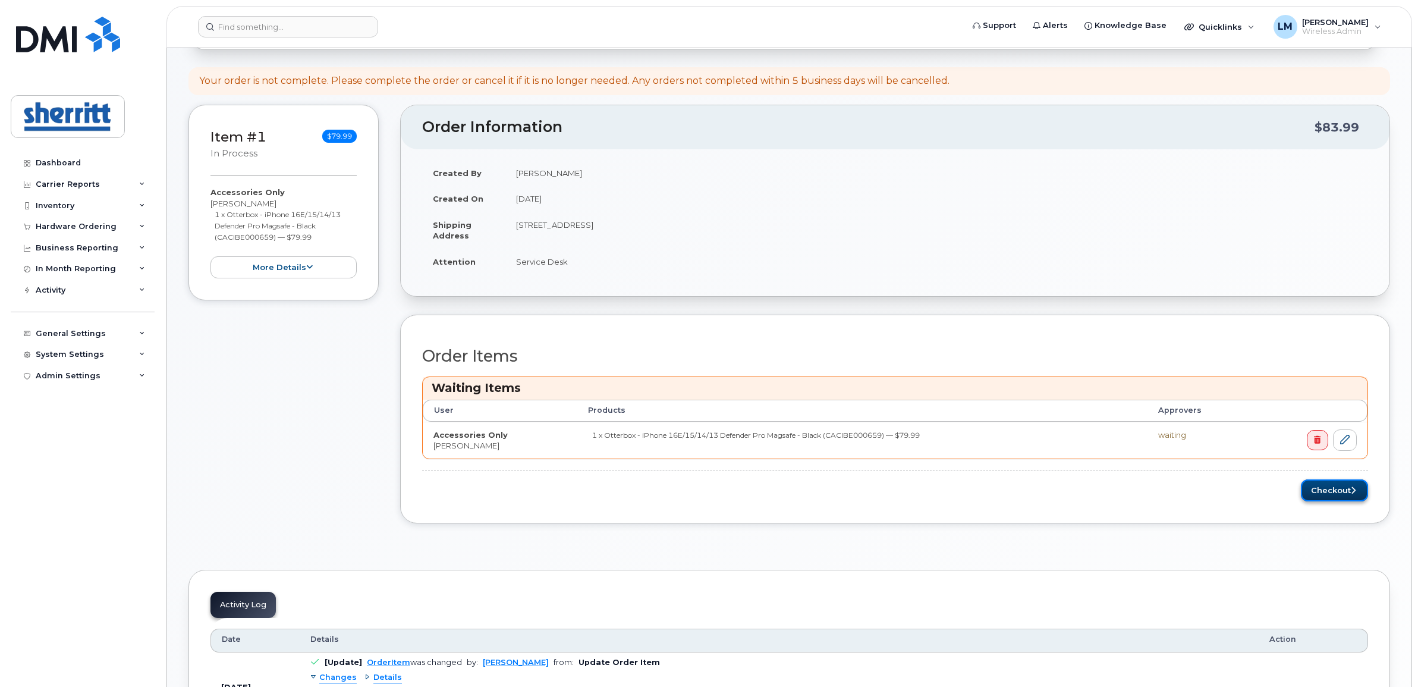
click at [1341, 491] on button "Checkout" at bounding box center [1334, 490] width 67 height 22
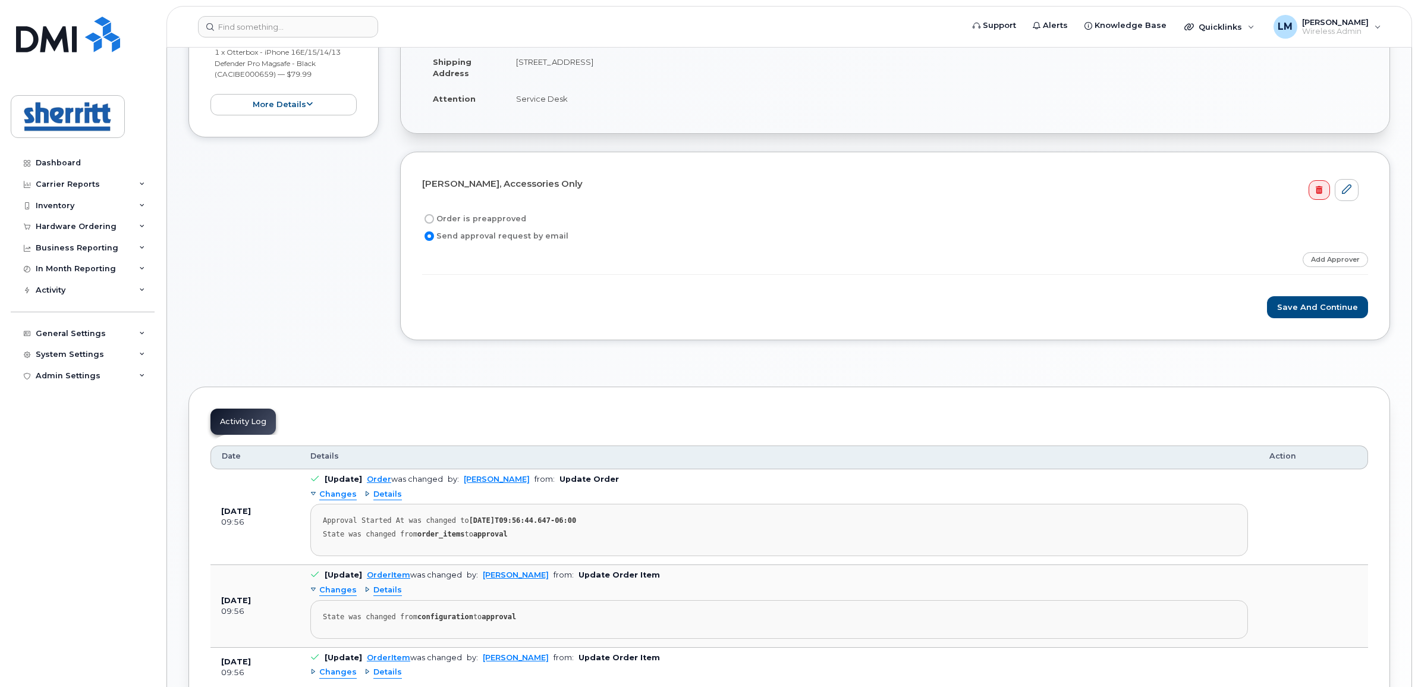
scroll to position [372, 0]
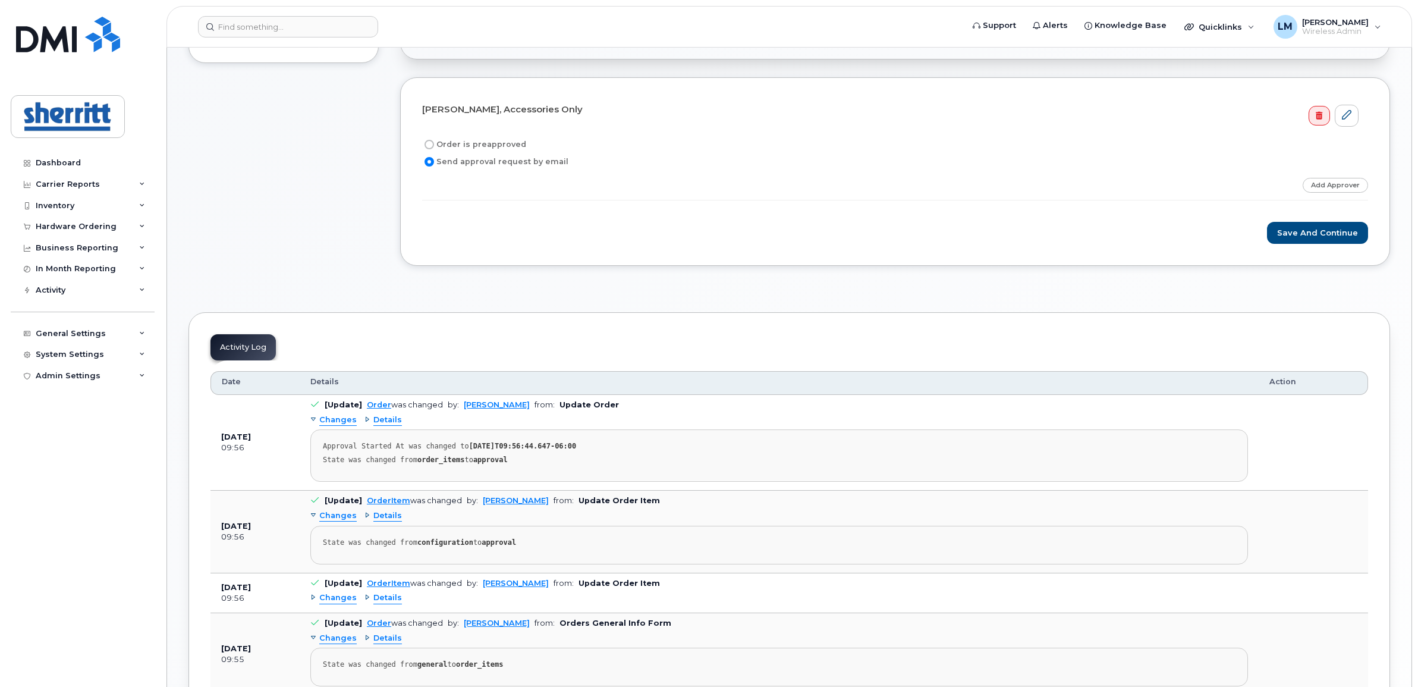
click at [495, 144] on label "Order is preapproved" at bounding box center [474, 144] width 104 height 14
click at [434, 144] on input "Order is preapproved" at bounding box center [430, 145] width 10 height 10
radio input "true"
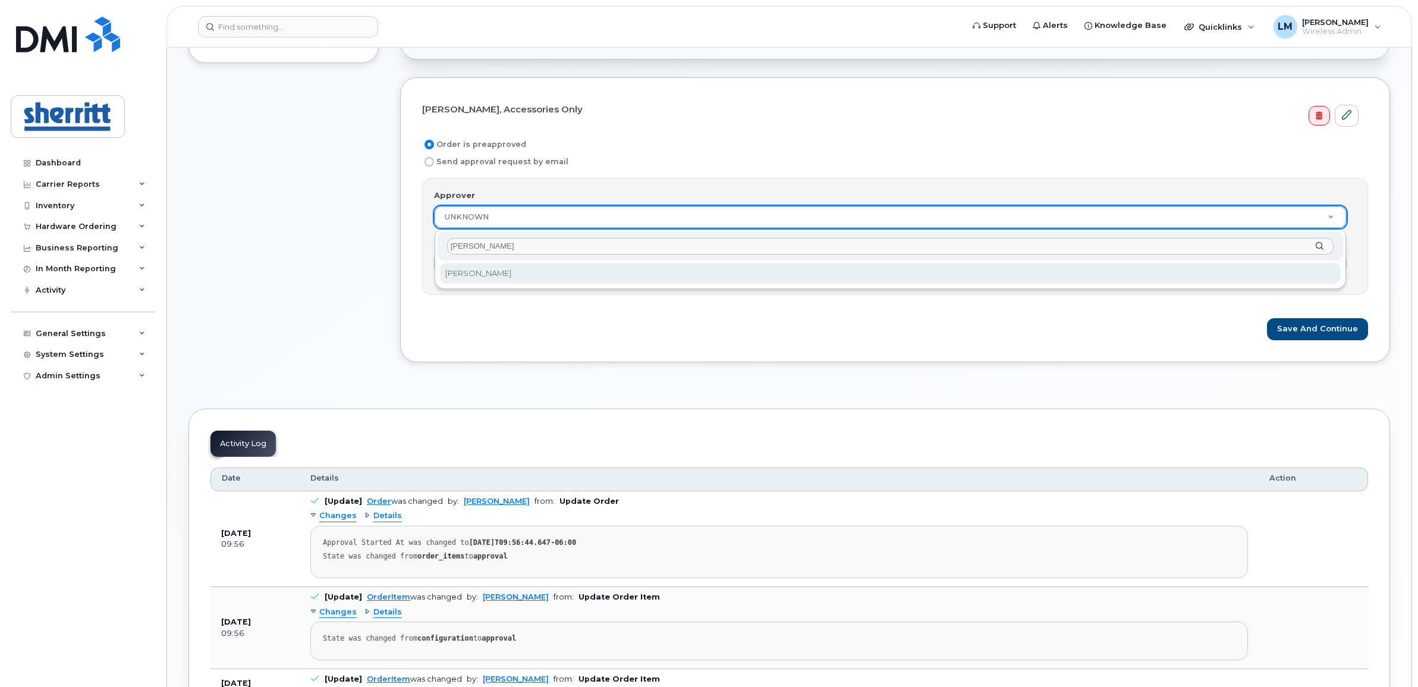
type input "[PERSON_NAME]"
select select "868051"
click at [547, 272] on input "Details" at bounding box center [890, 263] width 913 height 21
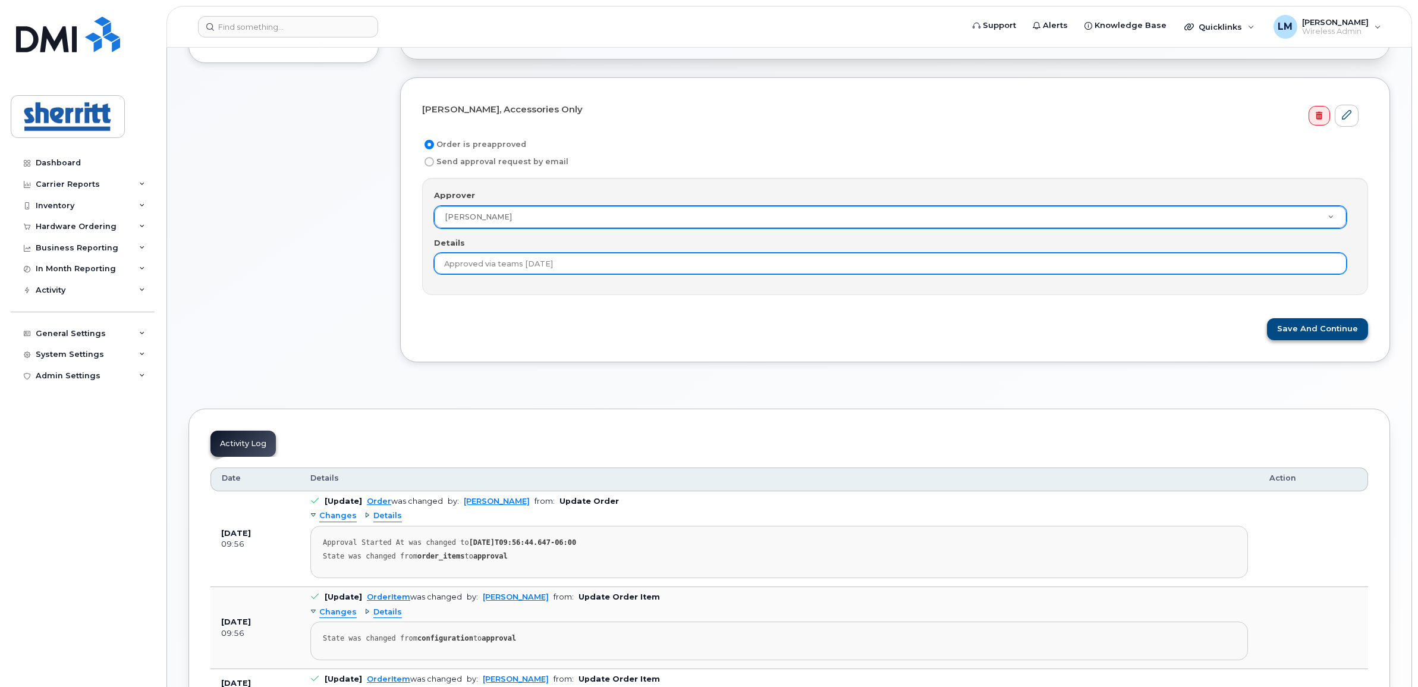
type input "Approved via teams [DATE]"
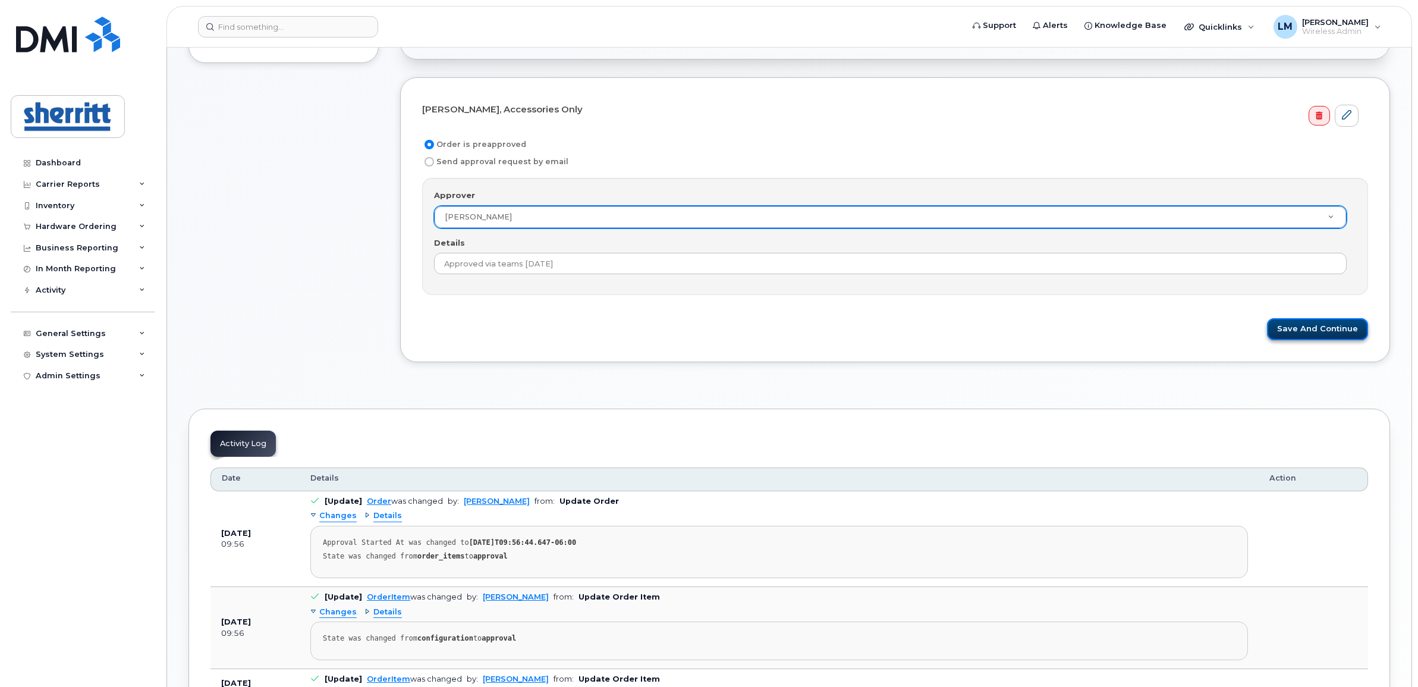
click at [1306, 334] on button "Save and Continue" at bounding box center [1317, 329] width 101 height 22
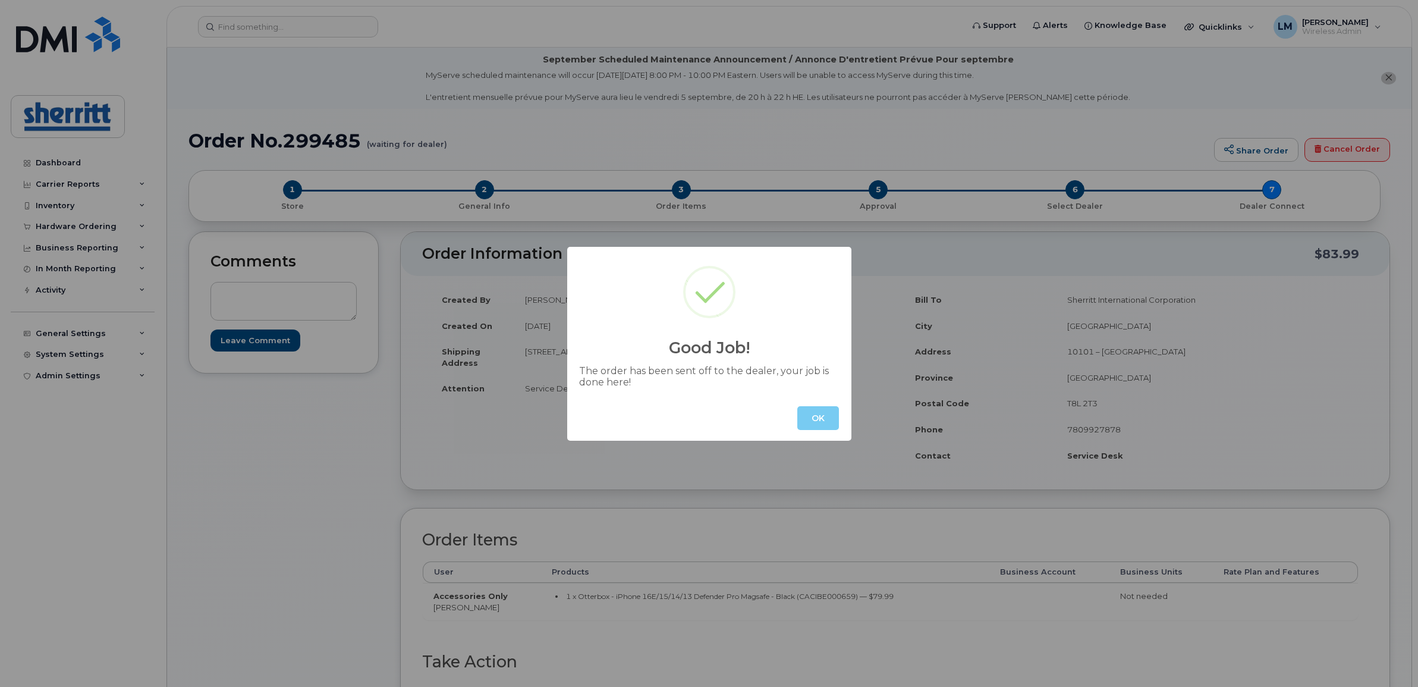
click at [813, 420] on button "OK" at bounding box center [818, 418] width 42 height 24
